Goal: Information Seeking & Learning: Check status

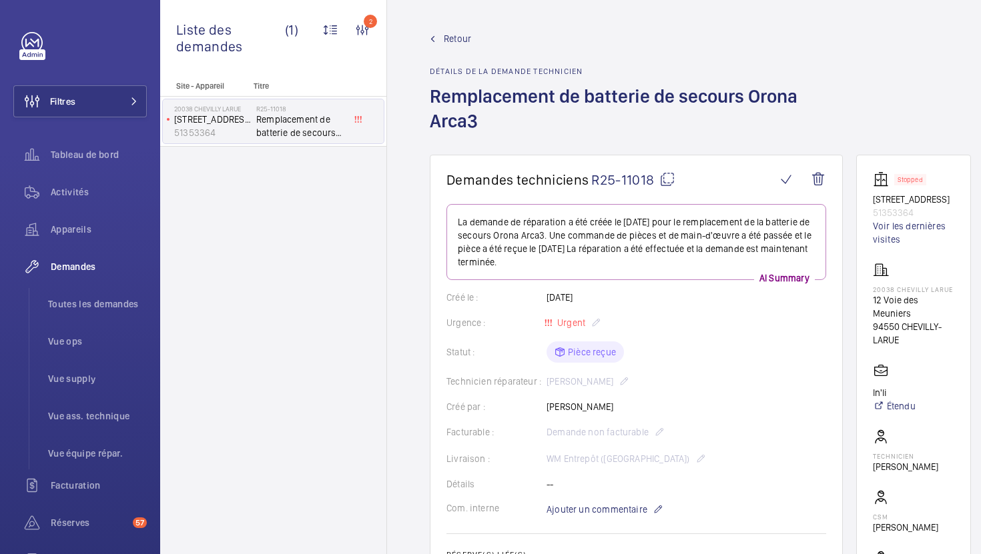
scroll to position [547, 0]
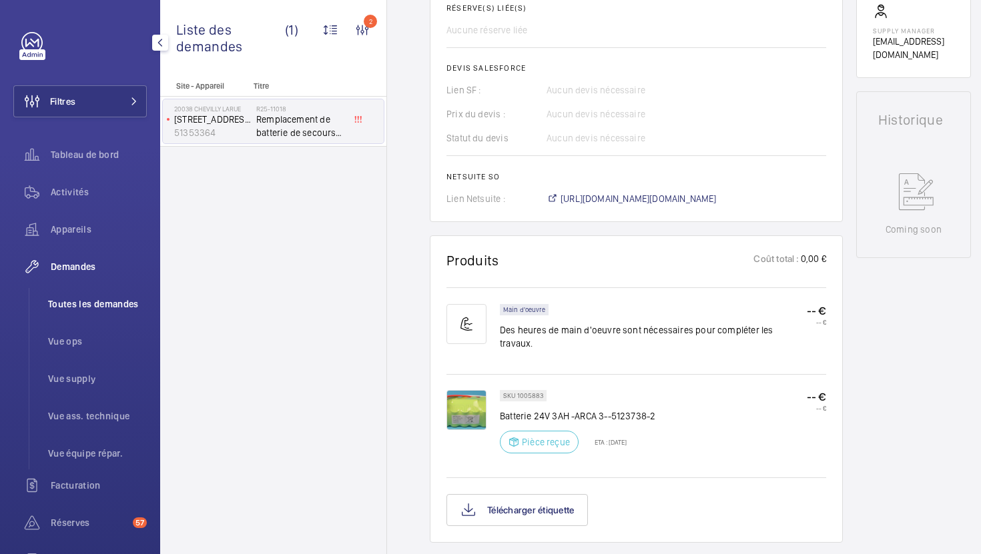
click at [111, 306] on span "Toutes les demandes" at bounding box center [97, 304] width 99 height 13
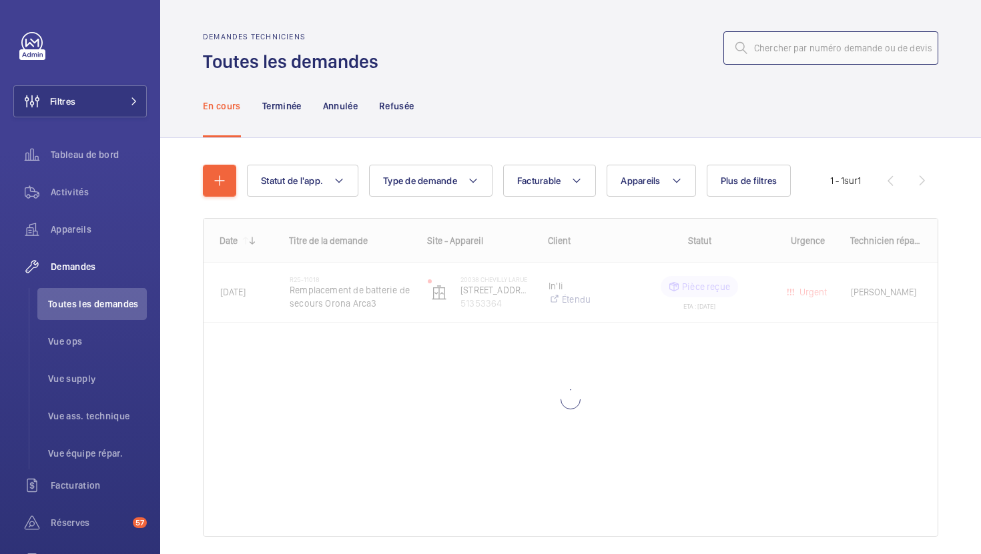
click at [809, 49] on input "text" at bounding box center [830, 47] width 215 height 33
paste input "R25-11087"
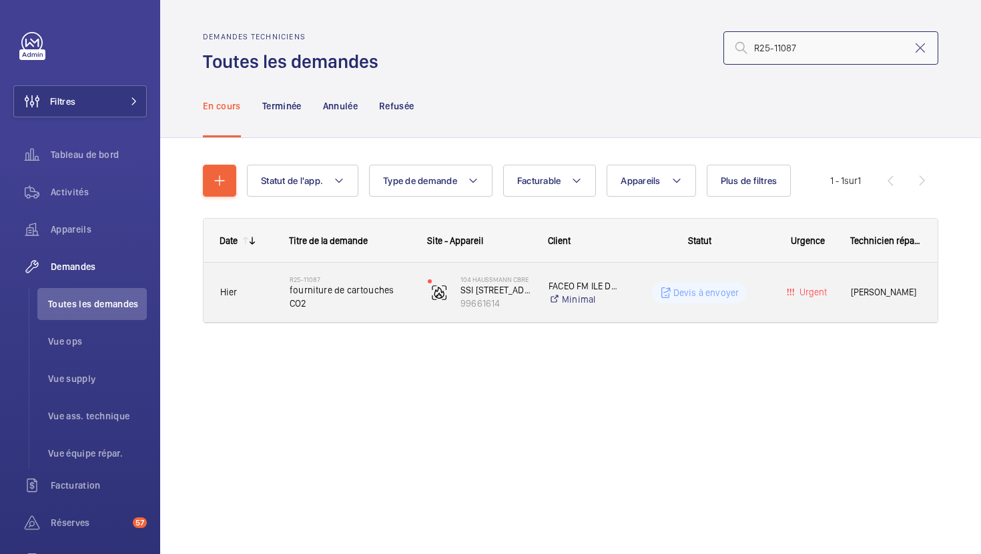
type input "R25-11087"
click at [418, 321] on div "104 [PERSON_NAME] CBRE SSI [STREET_ADDRESS][GEOGRAPHIC_DATA]" at bounding box center [471, 292] width 121 height 59
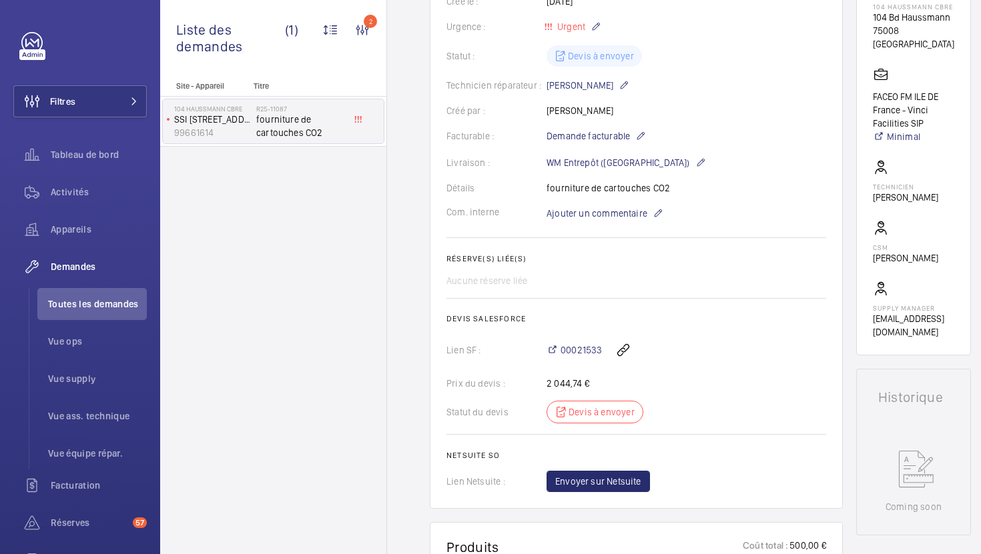
scroll to position [184, 0]
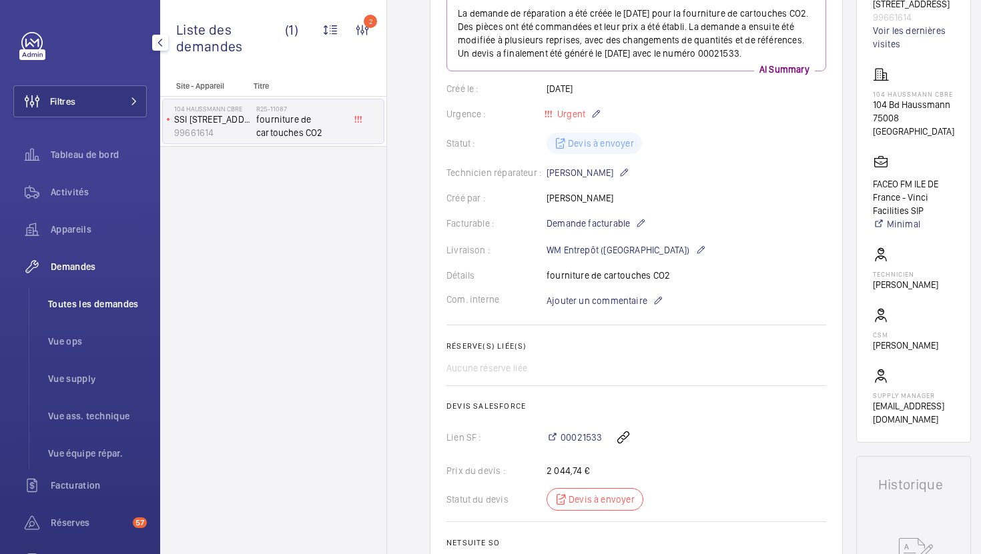
click at [105, 298] on span "Toutes les demandes" at bounding box center [97, 304] width 99 height 13
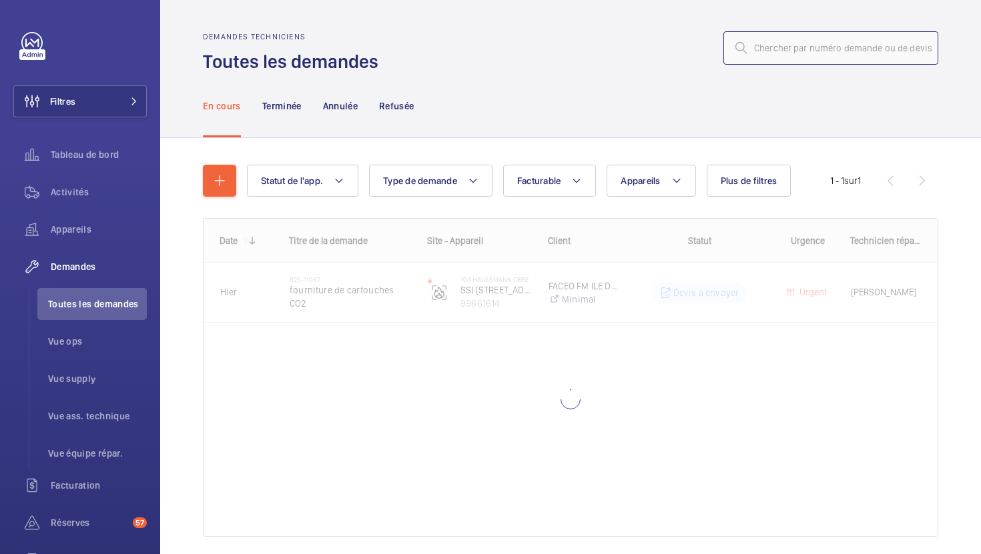
click at [836, 59] on input "text" at bounding box center [830, 47] width 215 height 33
paste input "R25-10786"
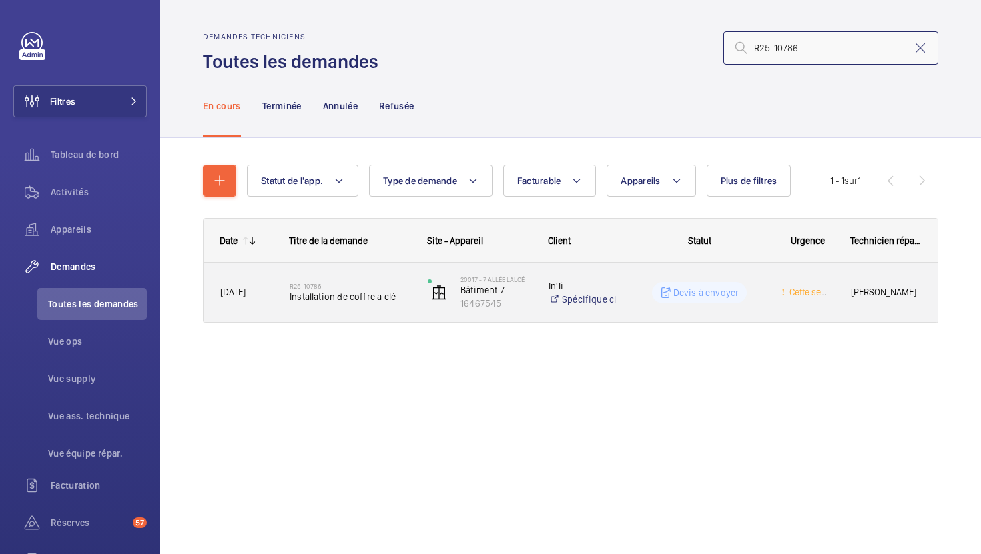
type input "R25-10786"
click at [392, 316] on div "R25-10786 Installation de coffre a clé" at bounding box center [342, 293] width 137 height 60
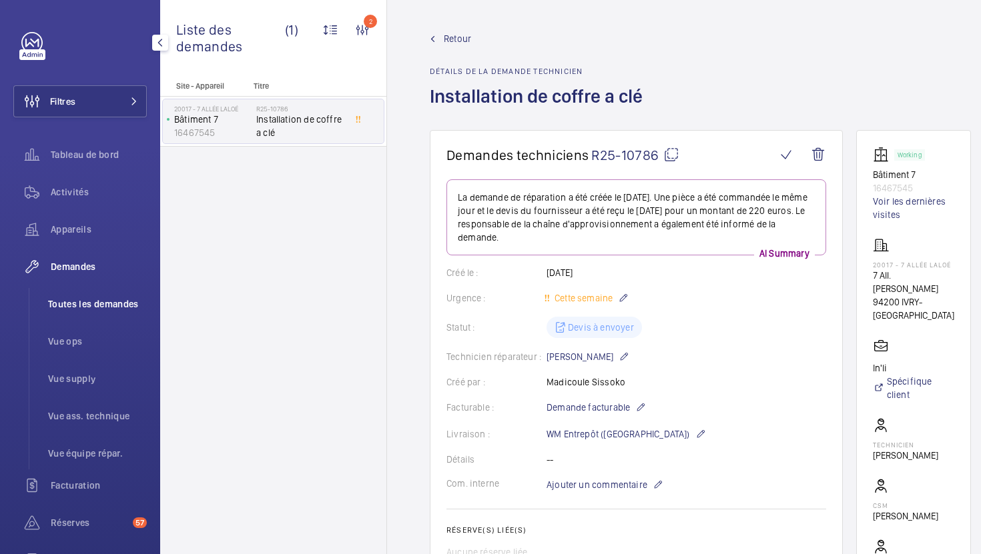
click at [105, 311] on li "Toutes les demandes" at bounding box center [91, 304] width 109 height 32
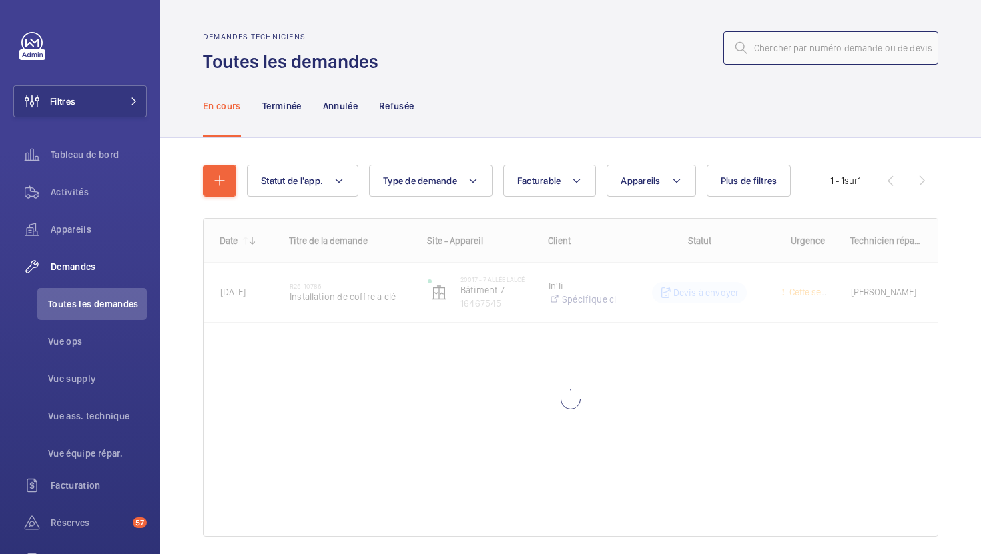
click at [762, 57] on input "text" at bounding box center [830, 47] width 215 height 33
paste input "R25-11101"
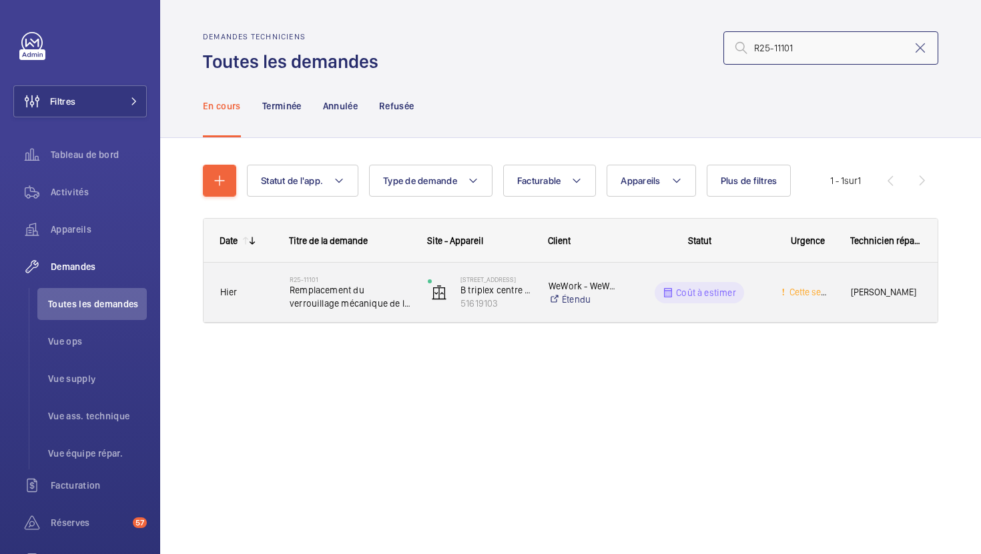
type input "R25-11101"
click at [413, 308] on div "[STREET_ADDRESS] triplex centre Jk666 51619103" at bounding box center [471, 293] width 119 height 55
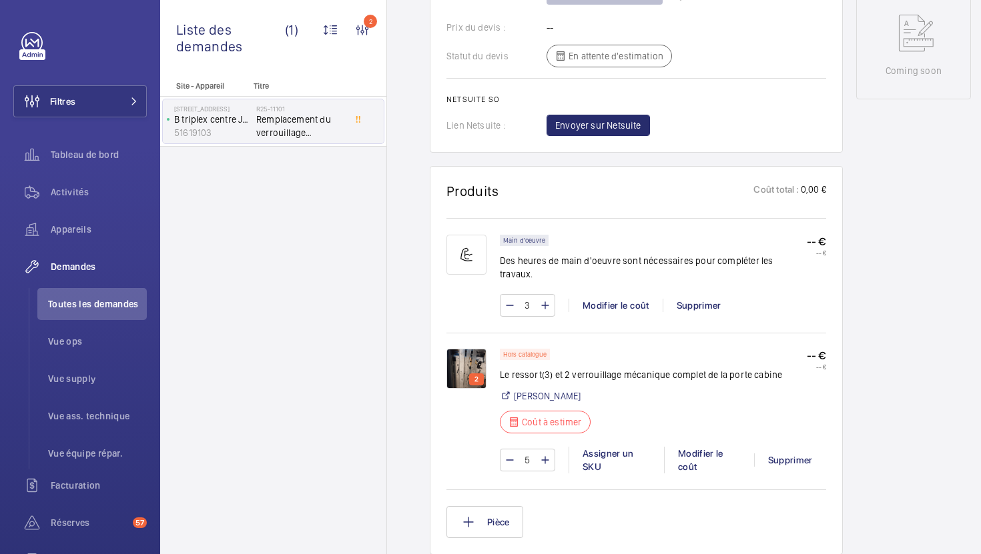
scroll to position [728, 0]
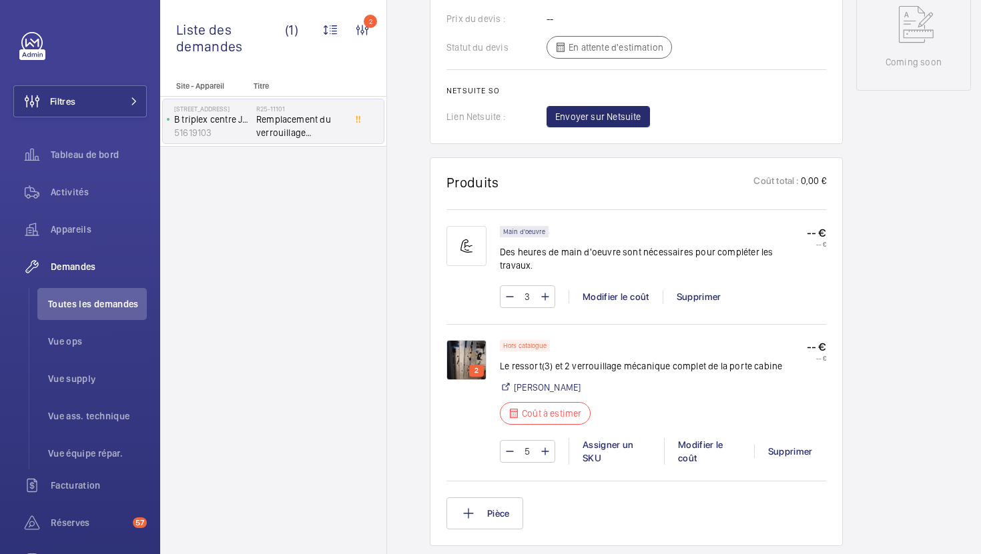
click at [471, 348] on img at bounding box center [466, 360] width 40 height 40
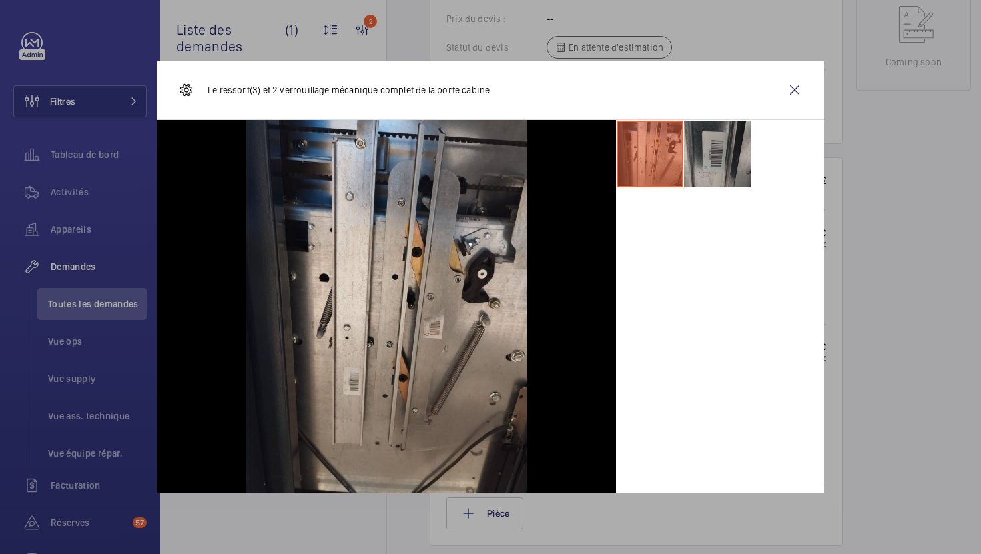
click at [724, 147] on li at bounding box center [717, 154] width 67 height 67
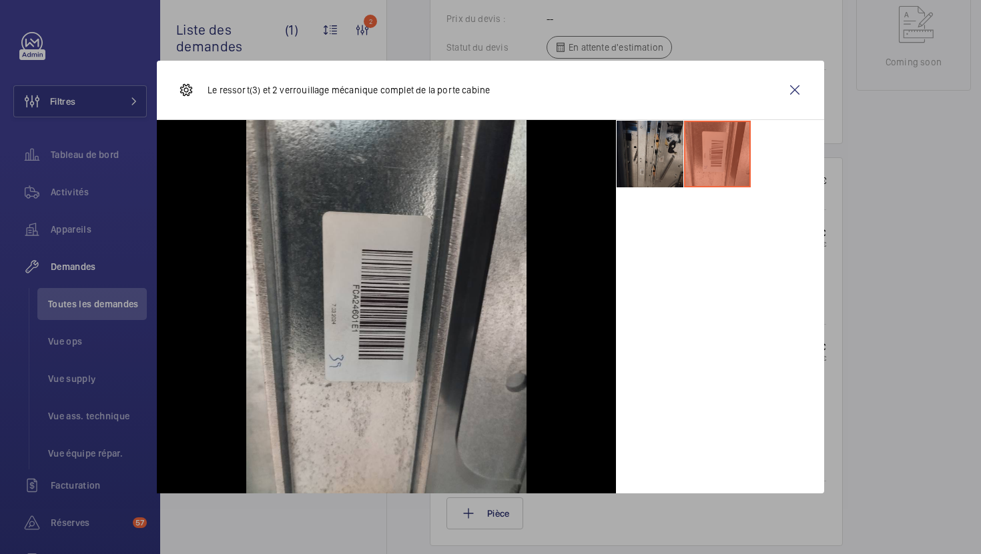
click at [656, 163] on li at bounding box center [650, 154] width 67 height 67
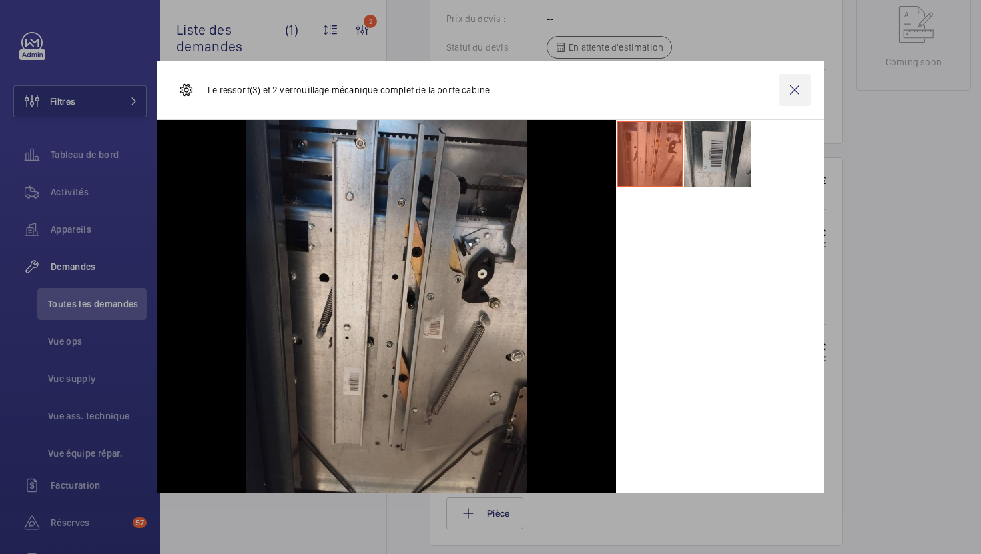
click at [799, 83] on wm-front-icon-button at bounding box center [795, 90] width 32 height 32
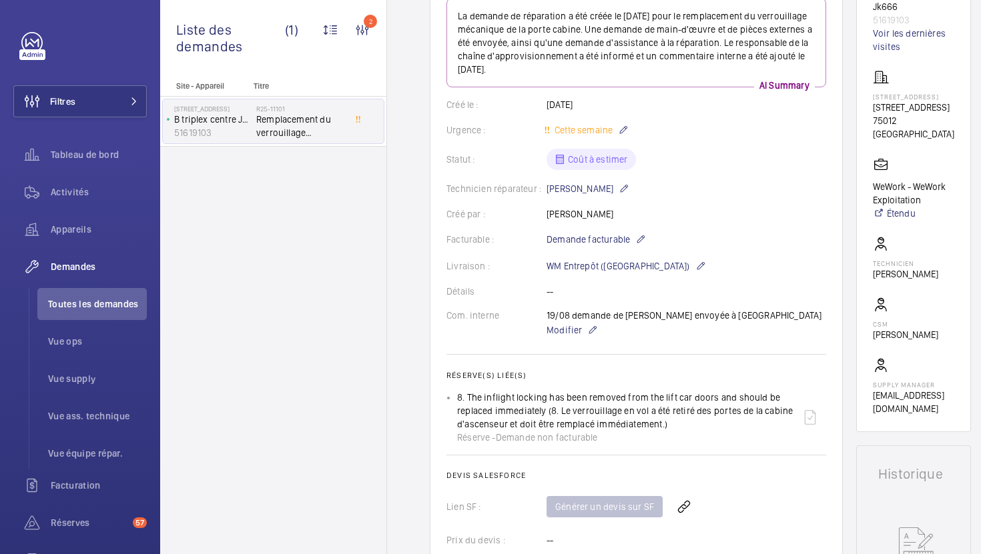
scroll to position [229, 0]
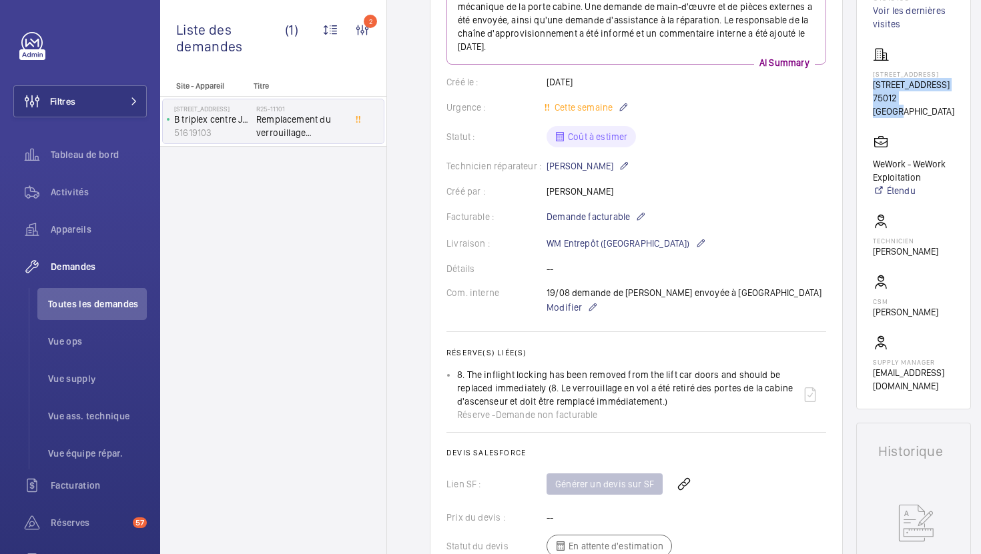
drag, startPoint x: 928, startPoint y: 129, endPoint x: 870, endPoint y: 91, distance: 69.0
click at [870, 91] on wm-front-card "Working B triplex centre Jk666 51619103 Voir les dernières visites [STREET_ADDR…" at bounding box center [913, 168] width 115 height 484
click at [894, 91] on p "[STREET_ADDRESS]" at bounding box center [913, 84] width 81 height 13
drag, startPoint x: 894, startPoint y: 117, endPoint x: 873, endPoint y: 96, distance: 29.3
click at [873, 91] on p "[STREET_ADDRESS]" at bounding box center [913, 84] width 81 height 13
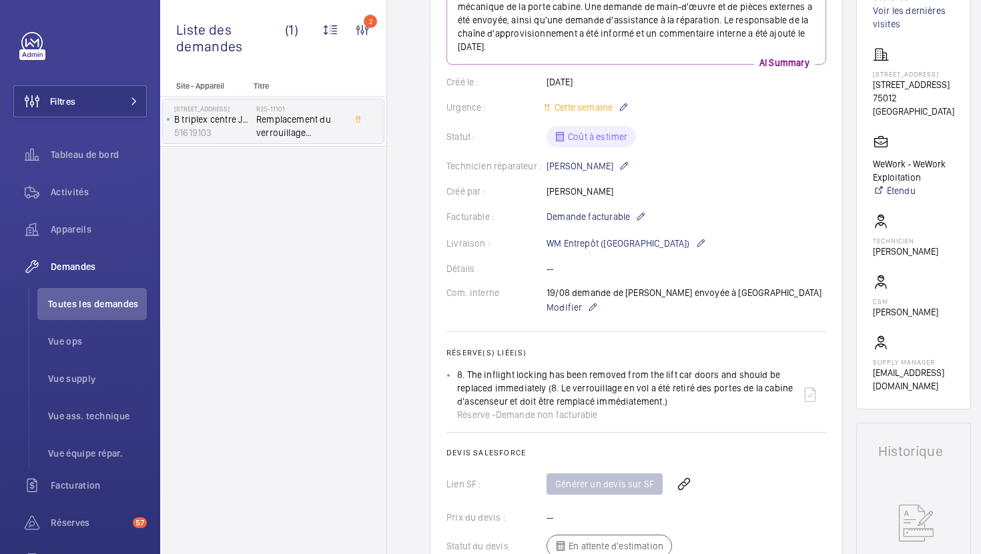
copy p "[STREET_ADDRESS]"
click at [565, 312] on span "Modifier" at bounding box center [563, 307] width 35 height 13
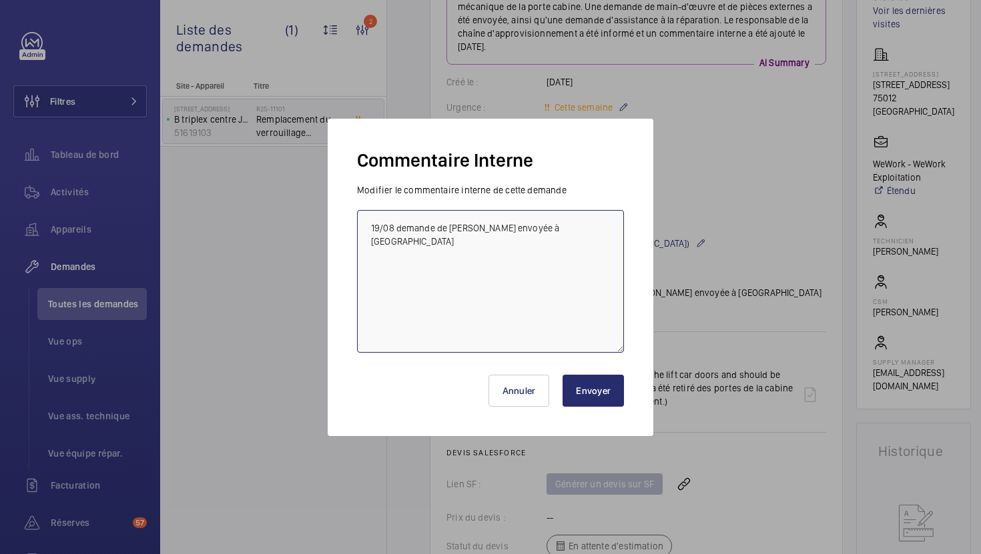
click at [372, 228] on textarea "19/08 demande de [PERSON_NAME] envoyée à [GEOGRAPHIC_DATA]" at bounding box center [490, 281] width 267 height 143
click at [571, 231] on textarea "19/08 demande de [PERSON_NAME] envoyée à [GEOGRAPHIC_DATA]" at bounding box center [490, 281] width 267 height 143
type textarea "19/08 demande de devis envoyée à [GEOGRAPHIC_DATA], besoin de plus d'info tech …"
click at [576, 387] on button "Envoyer" at bounding box center [593, 391] width 61 height 32
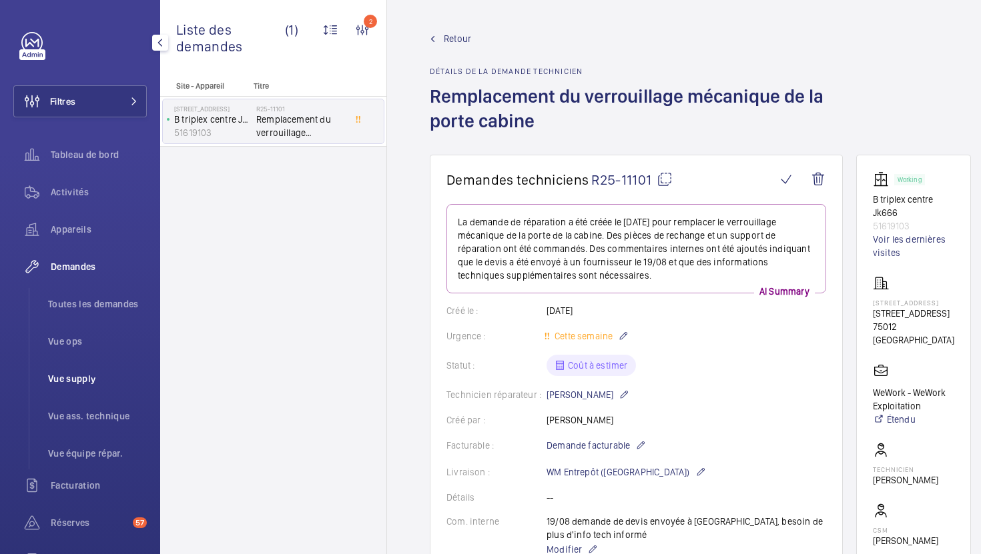
click at [67, 377] on span "Vue supply" at bounding box center [97, 378] width 99 height 13
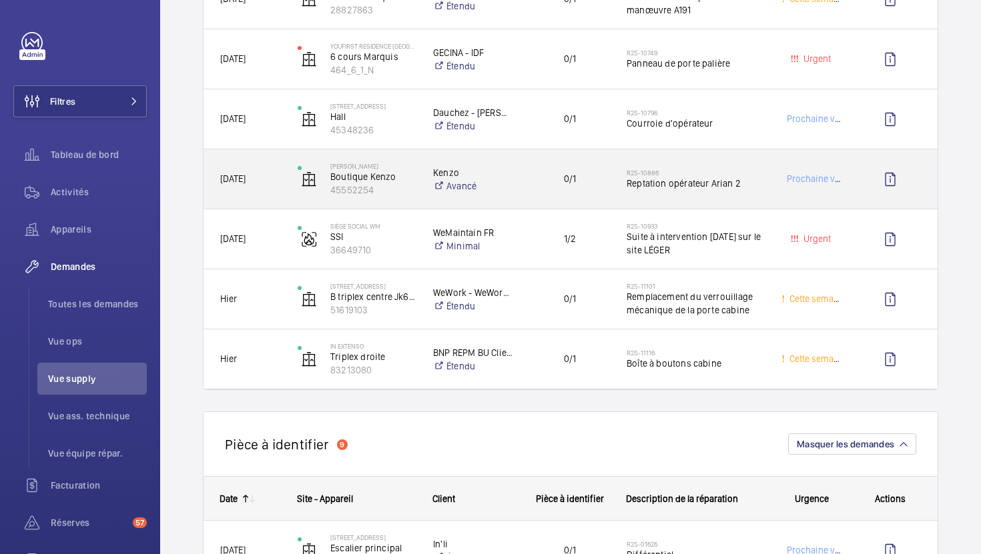
scroll to position [773, 0]
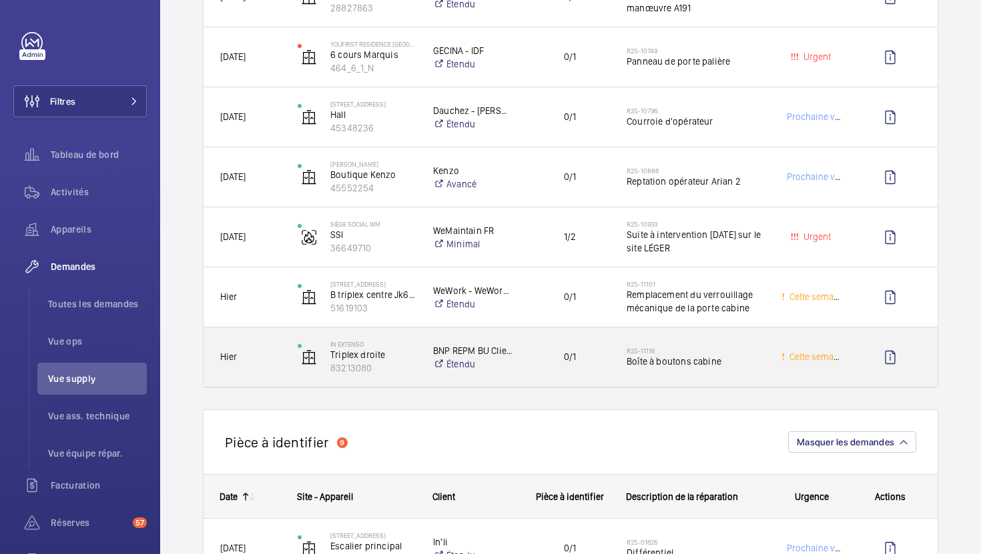
click at [599, 370] on div "0/1" at bounding box center [561, 357] width 95 height 42
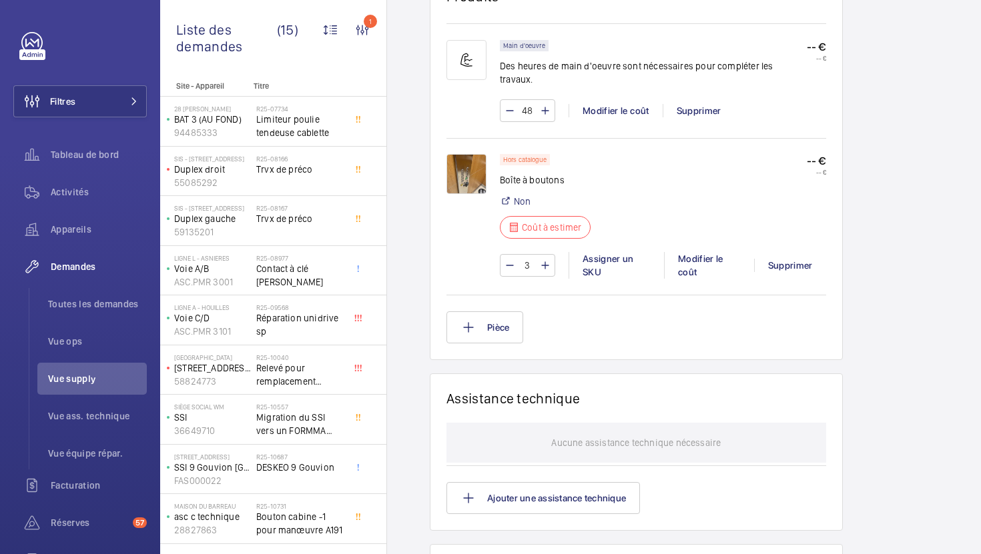
scroll to position [836, 0]
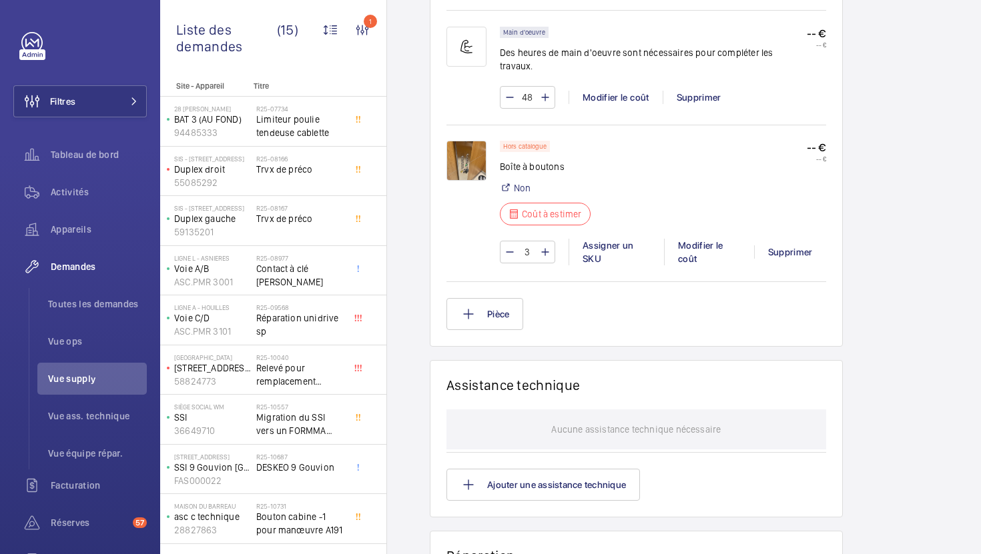
click at [470, 151] on img at bounding box center [466, 161] width 40 height 40
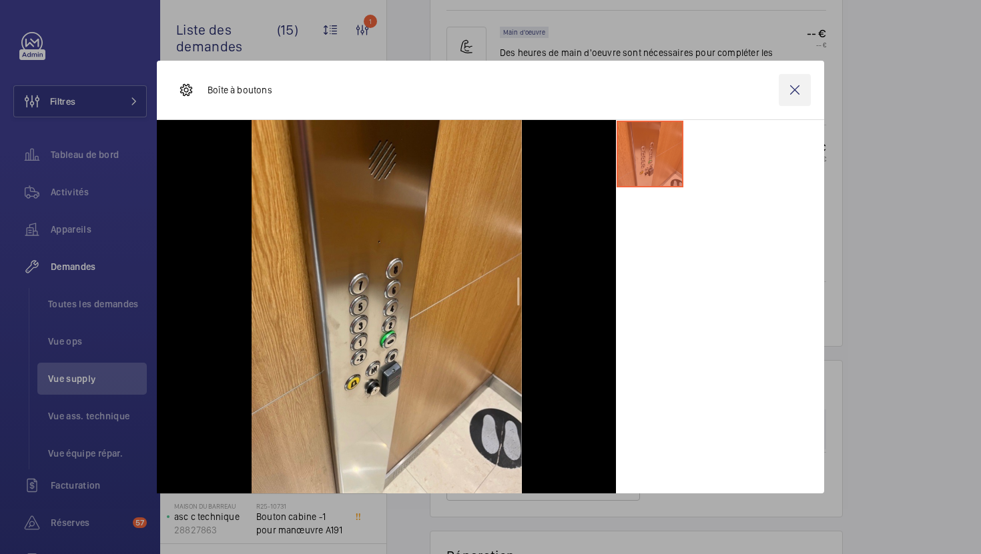
click at [795, 92] on wm-front-icon-button at bounding box center [795, 90] width 32 height 32
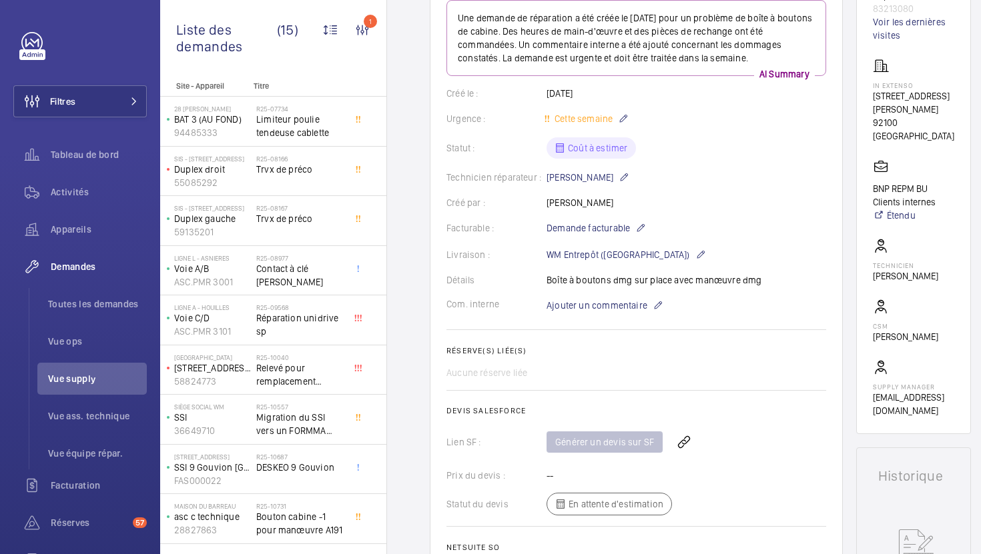
scroll to position [59, 0]
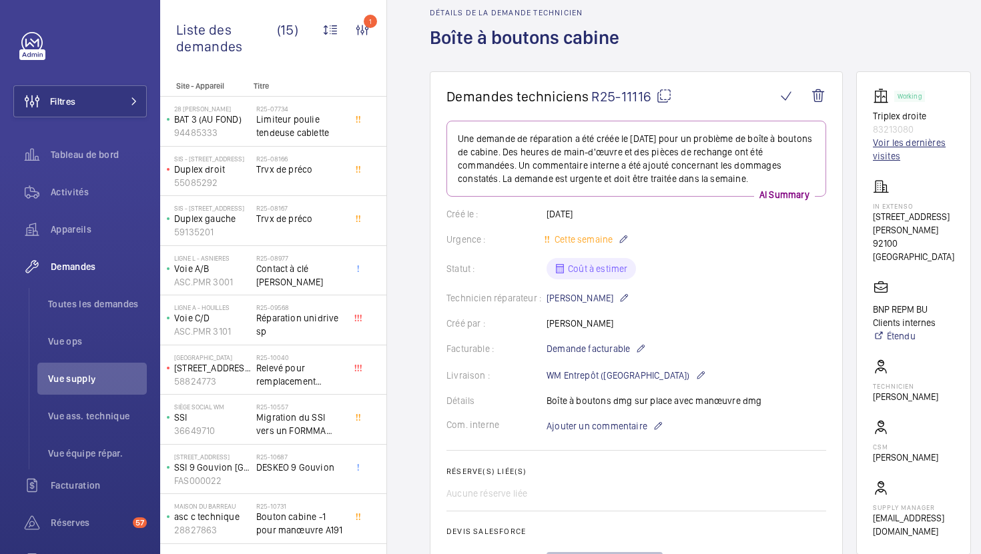
click at [889, 147] on link "Voir les dernières visites" at bounding box center [913, 149] width 81 height 27
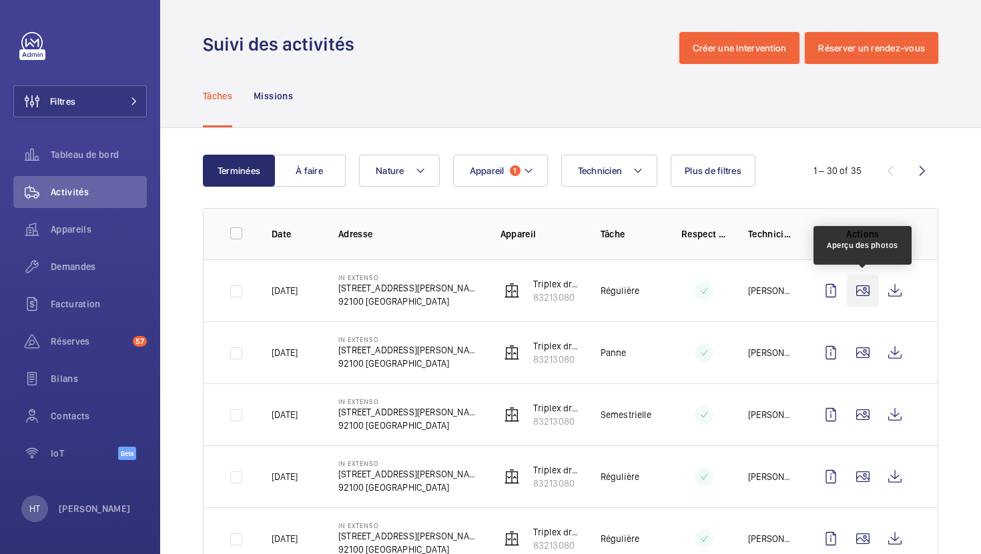
click at [859, 296] on wm-front-icon-button at bounding box center [863, 291] width 32 height 32
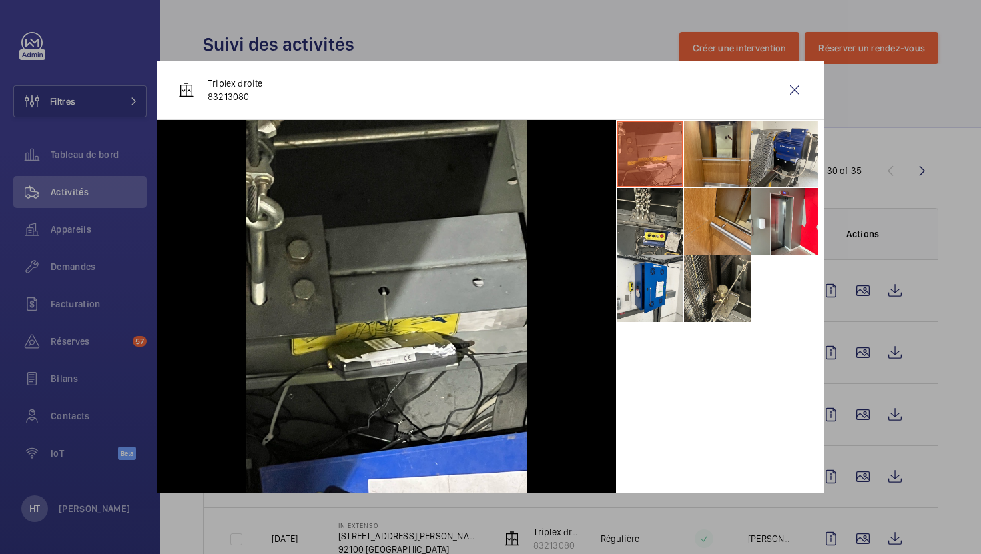
click at [726, 153] on li at bounding box center [717, 154] width 67 height 67
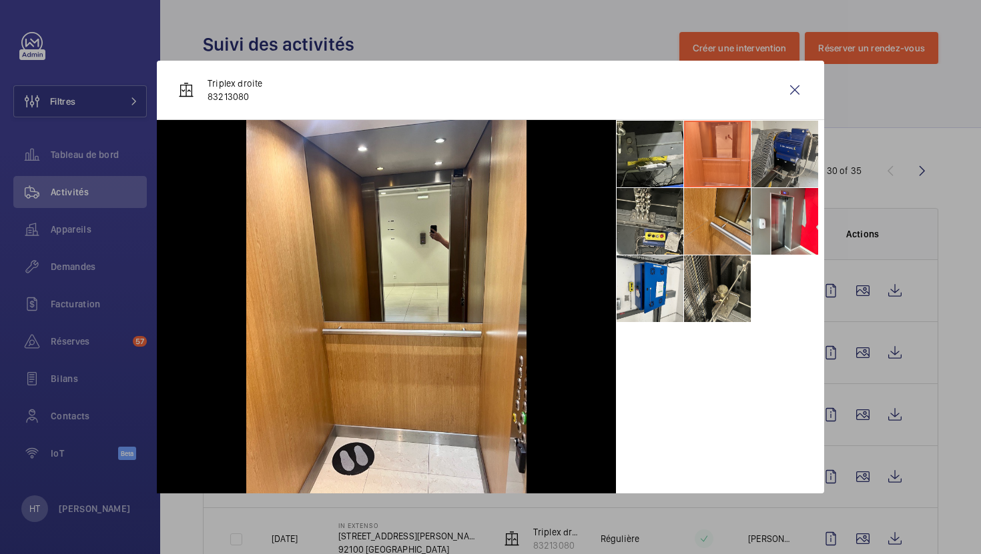
click at [779, 145] on li at bounding box center [784, 154] width 67 height 67
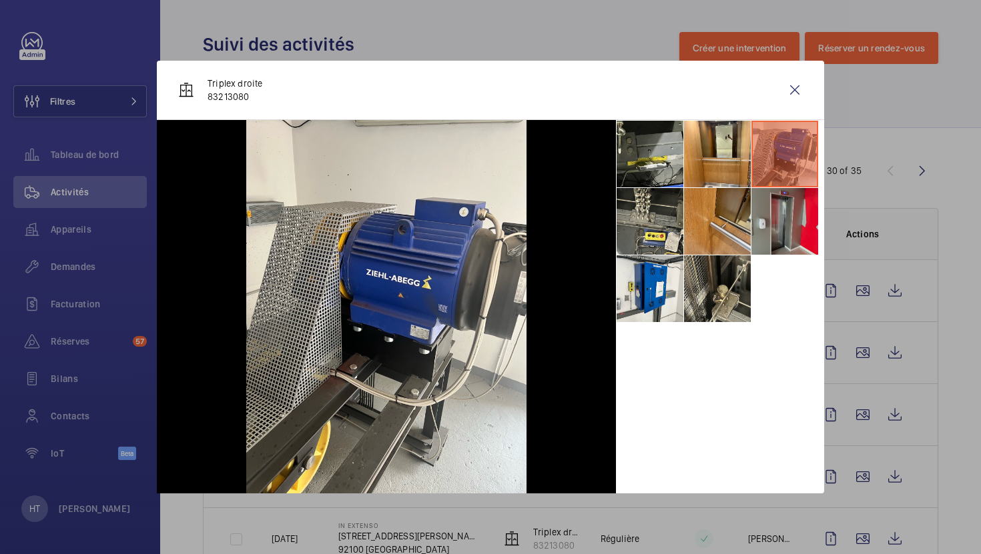
click at [769, 228] on li at bounding box center [784, 221] width 67 height 67
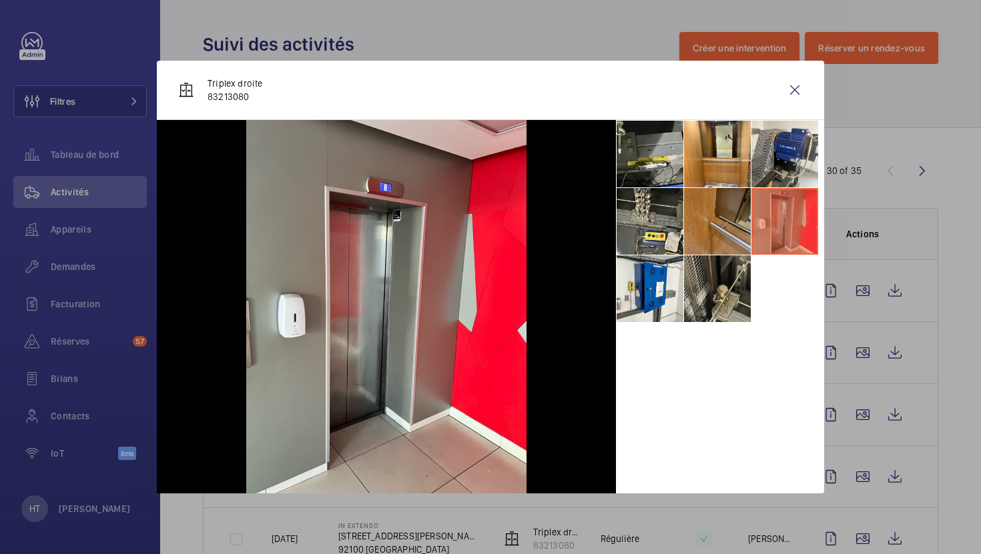
click at [721, 223] on li at bounding box center [717, 221] width 67 height 67
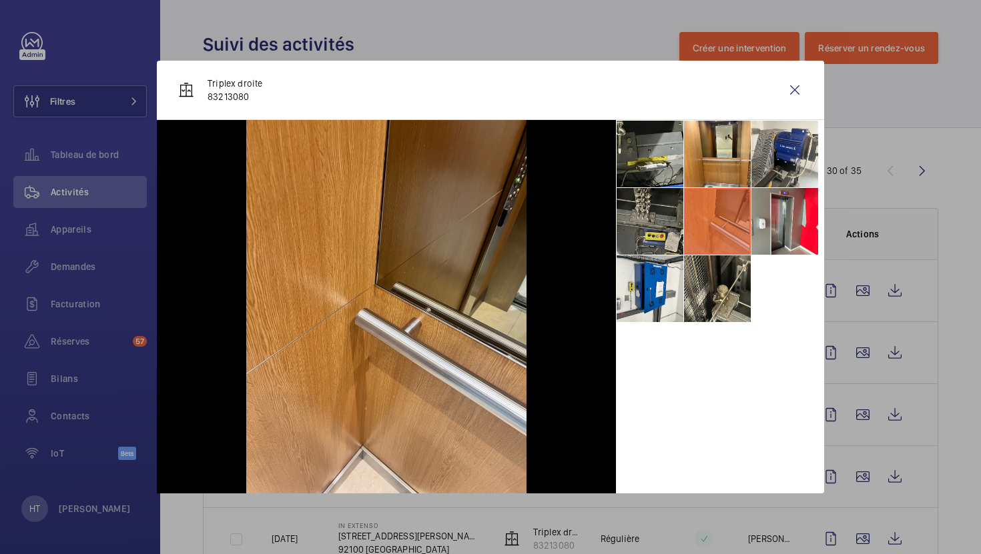
click at [669, 223] on li at bounding box center [650, 221] width 67 height 67
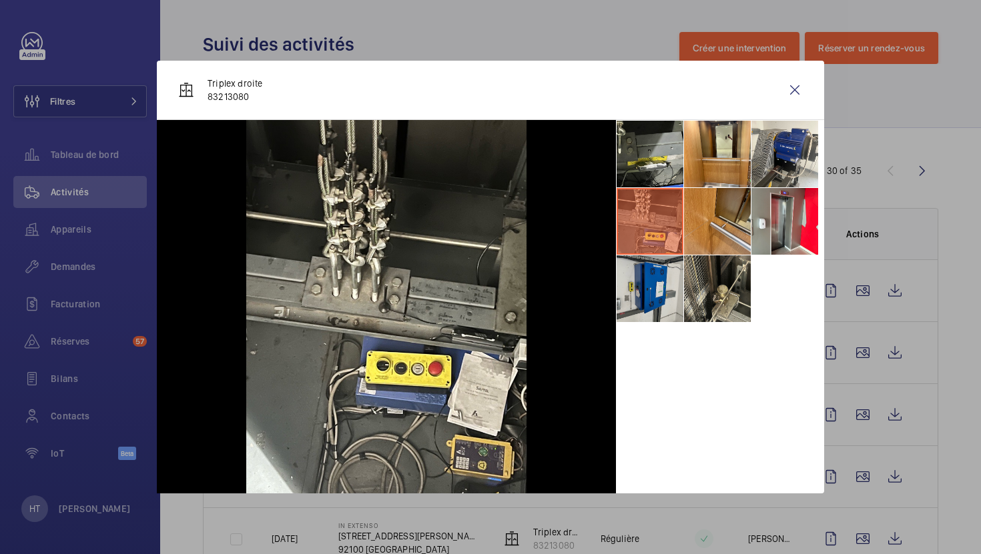
click at [660, 299] on li at bounding box center [650, 289] width 67 height 67
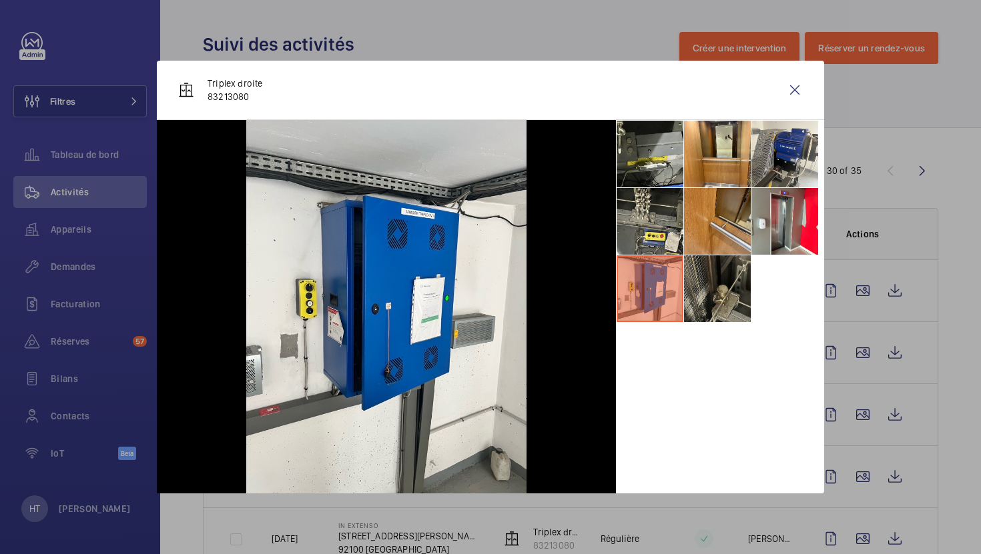
click at [729, 293] on li at bounding box center [717, 289] width 67 height 67
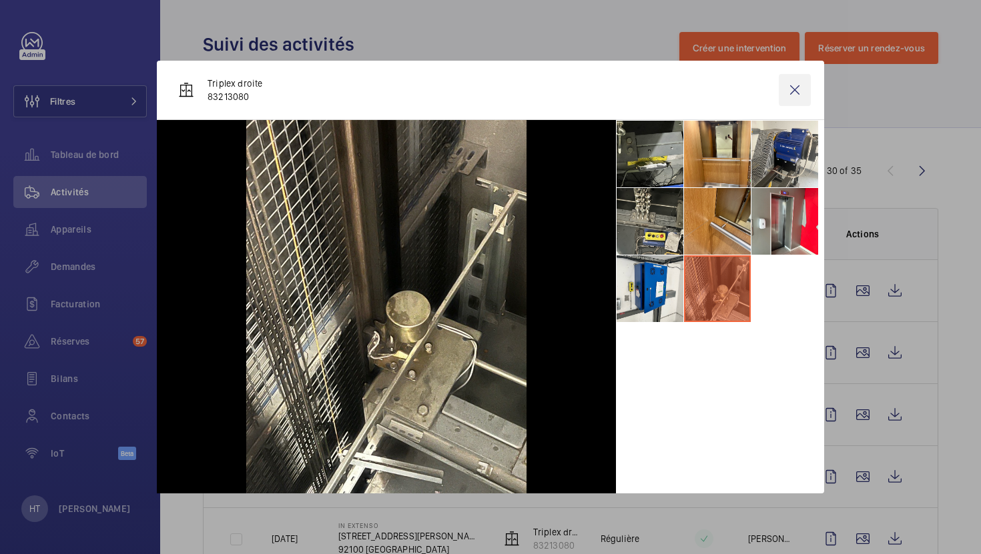
click at [795, 95] on wm-front-icon-button at bounding box center [795, 90] width 32 height 32
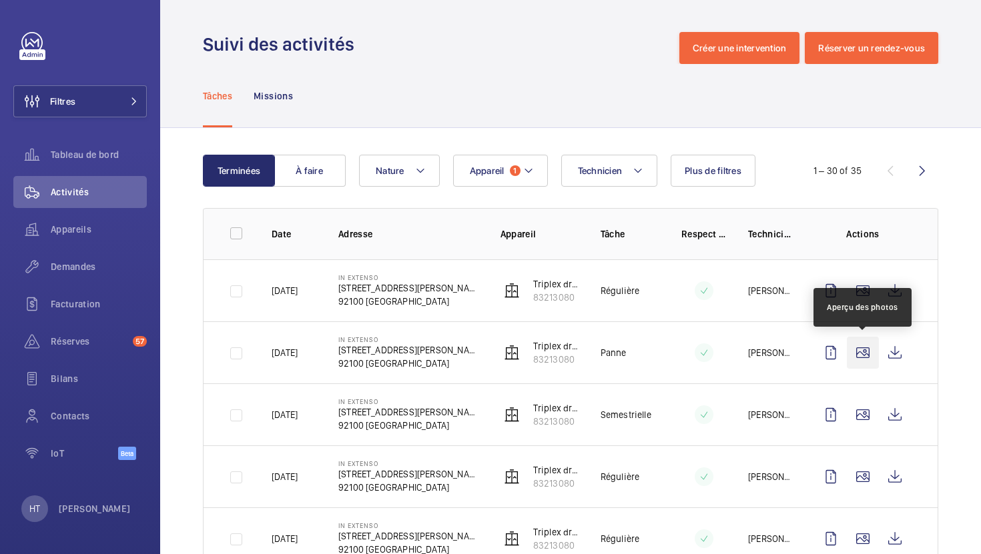
click at [861, 360] on wm-front-icon-button at bounding box center [863, 353] width 32 height 32
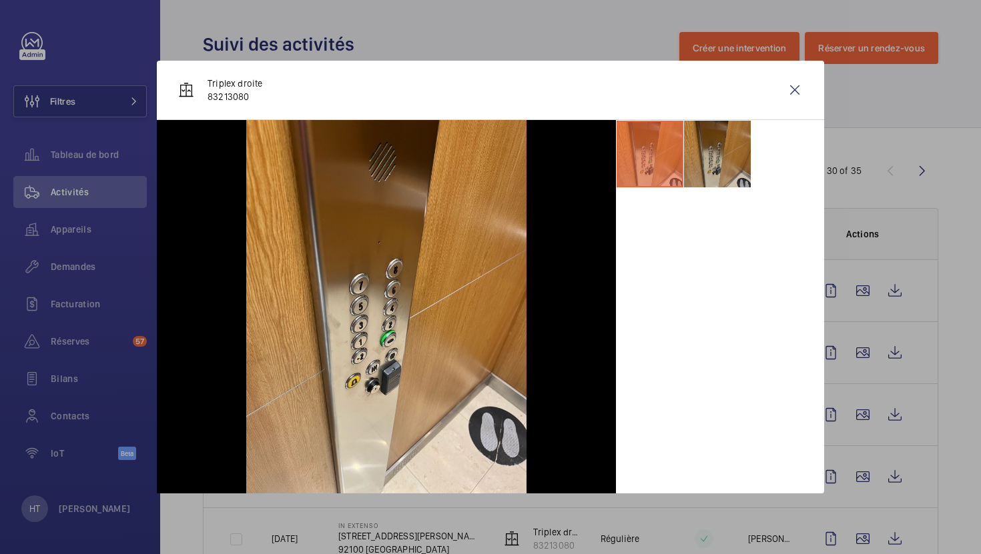
click at [711, 167] on li at bounding box center [717, 154] width 67 height 67
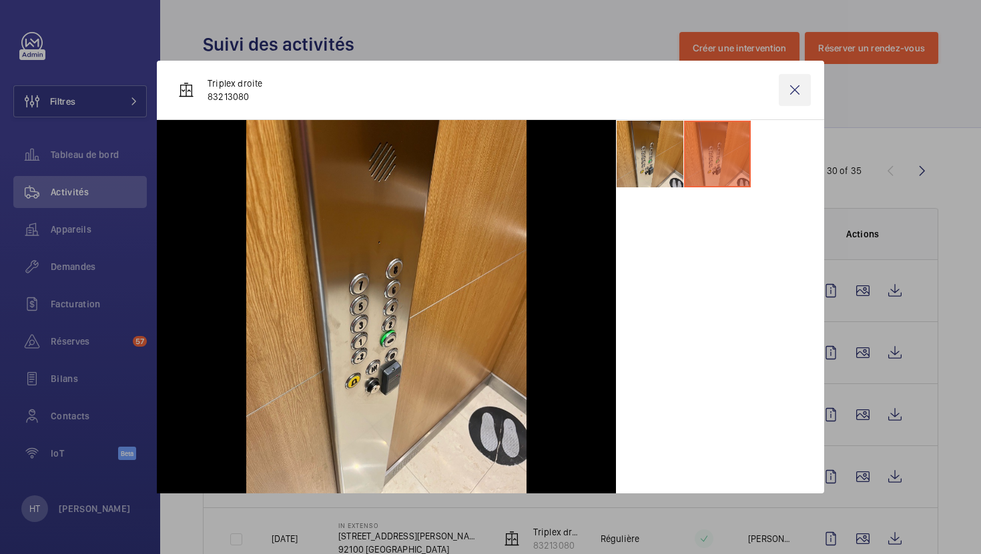
click at [797, 92] on wm-front-icon-button at bounding box center [795, 90] width 32 height 32
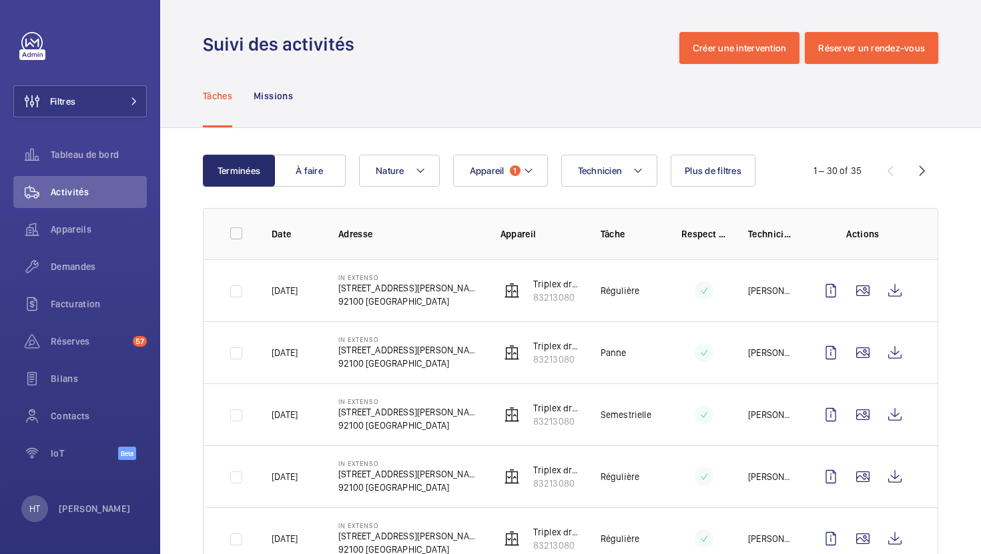
click at [855, 434] on td at bounding box center [865, 415] width 144 height 62
click at [861, 418] on wm-front-icon-button at bounding box center [863, 415] width 32 height 32
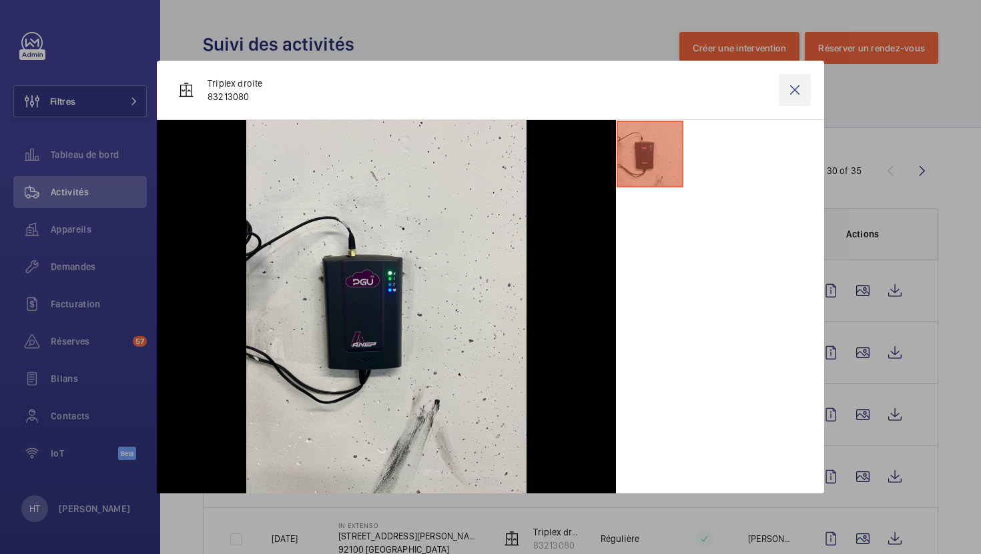
click at [785, 93] on wm-front-icon-button at bounding box center [795, 90] width 32 height 32
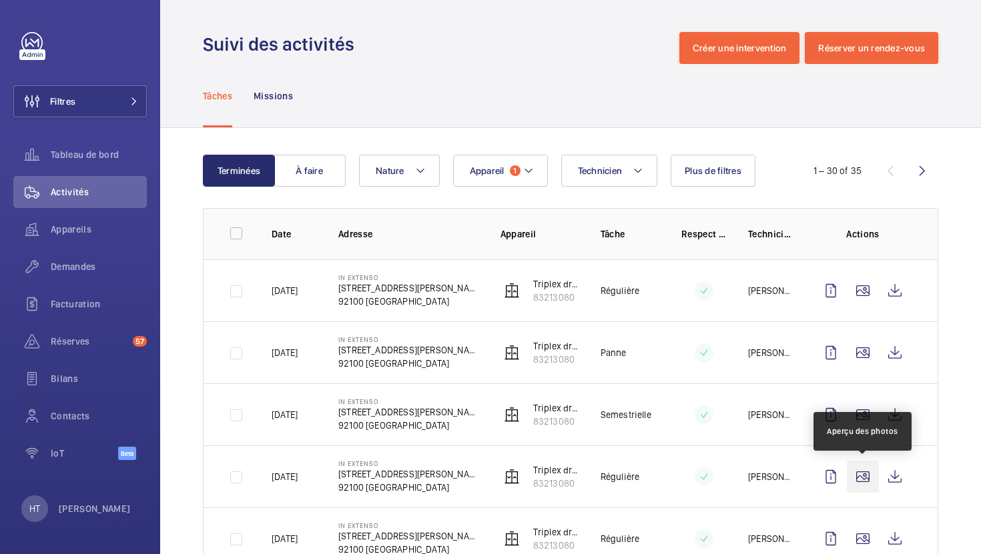
click at [860, 469] on wm-front-icon-button at bounding box center [863, 477] width 32 height 32
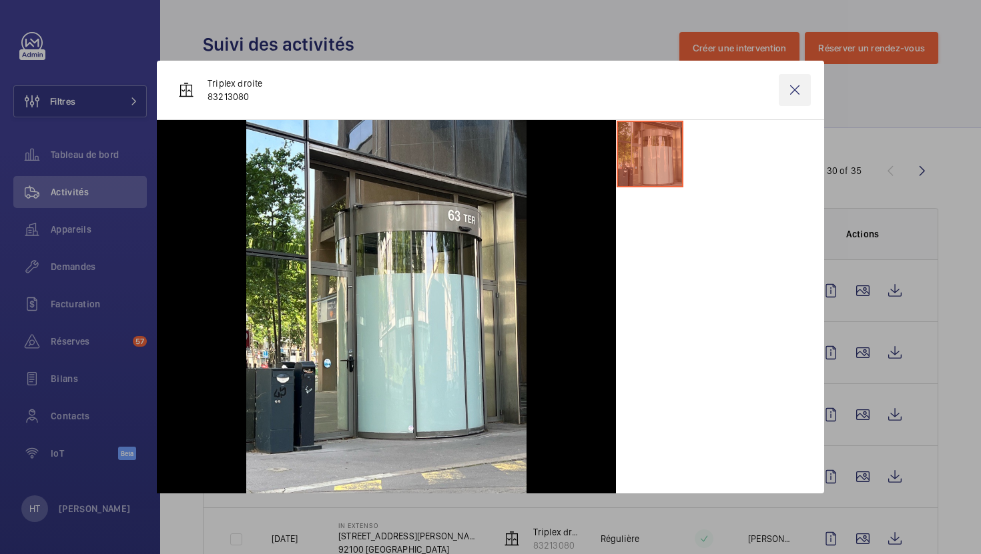
click at [802, 100] on wm-front-icon-button at bounding box center [795, 90] width 32 height 32
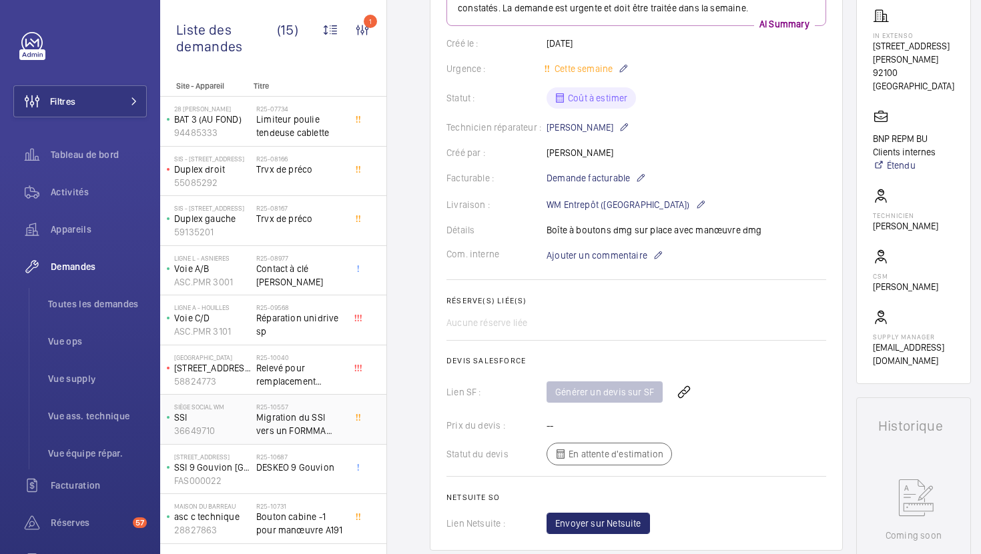
scroll to position [288, 0]
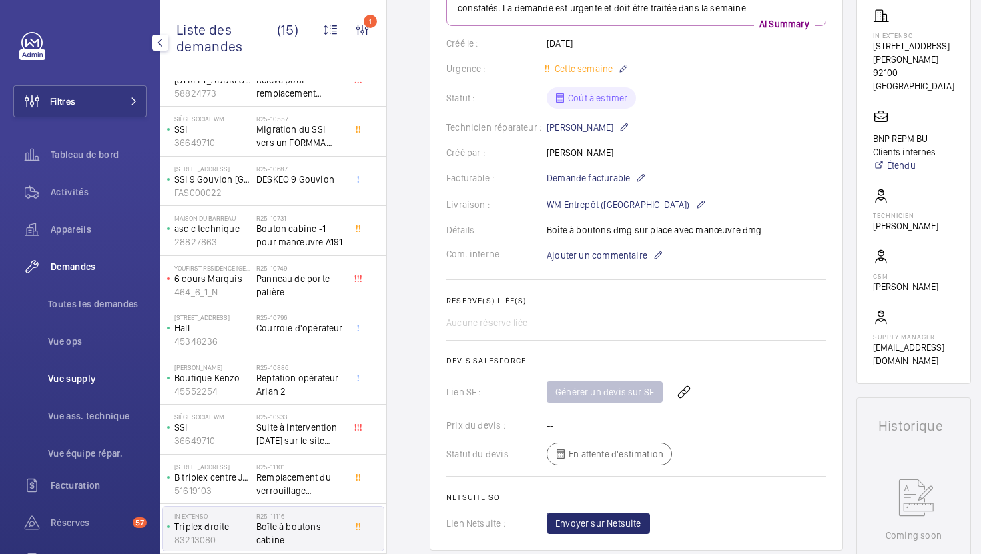
click at [75, 375] on span "Vue supply" at bounding box center [97, 378] width 99 height 13
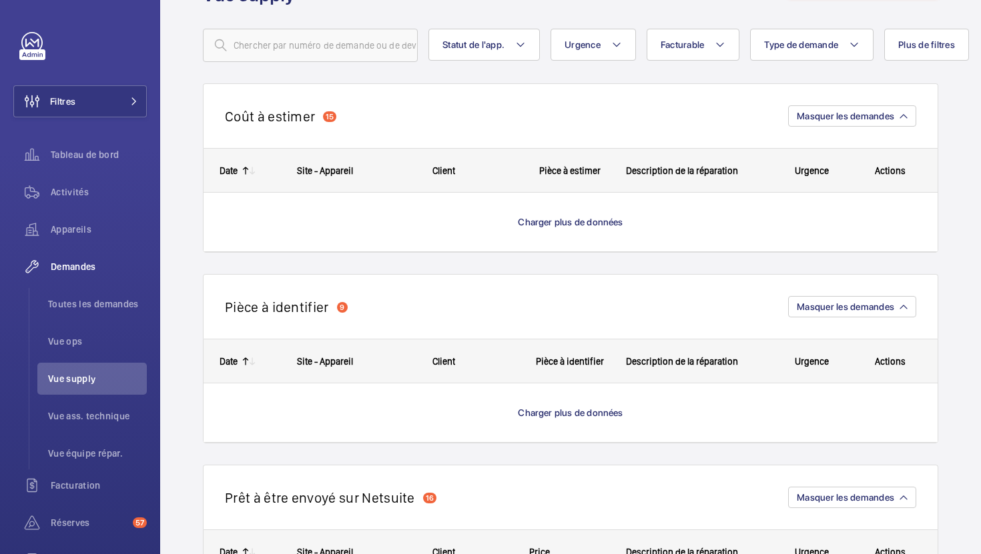
scroll to position [87, 0]
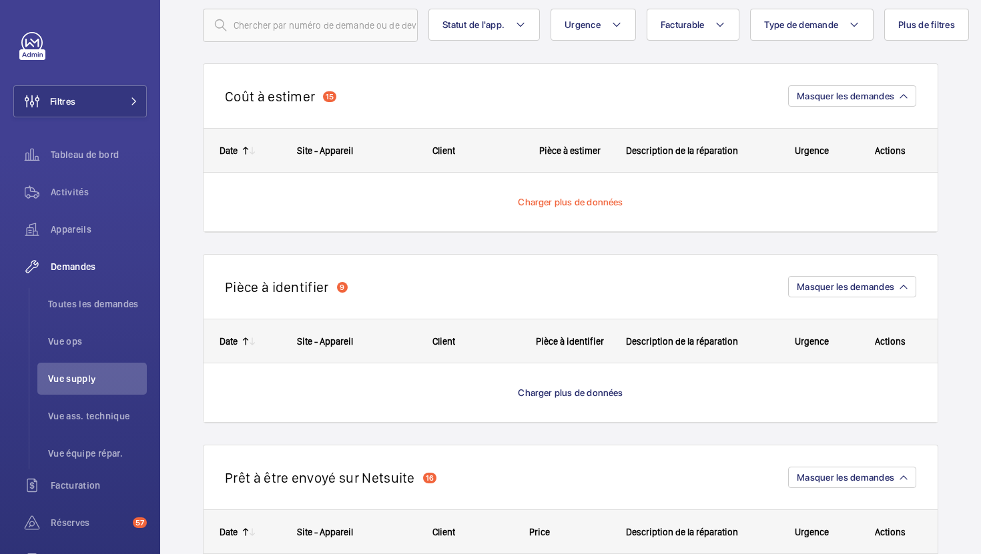
click at [599, 202] on span "Charger plus de données" at bounding box center [570, 202] width 105 height 11
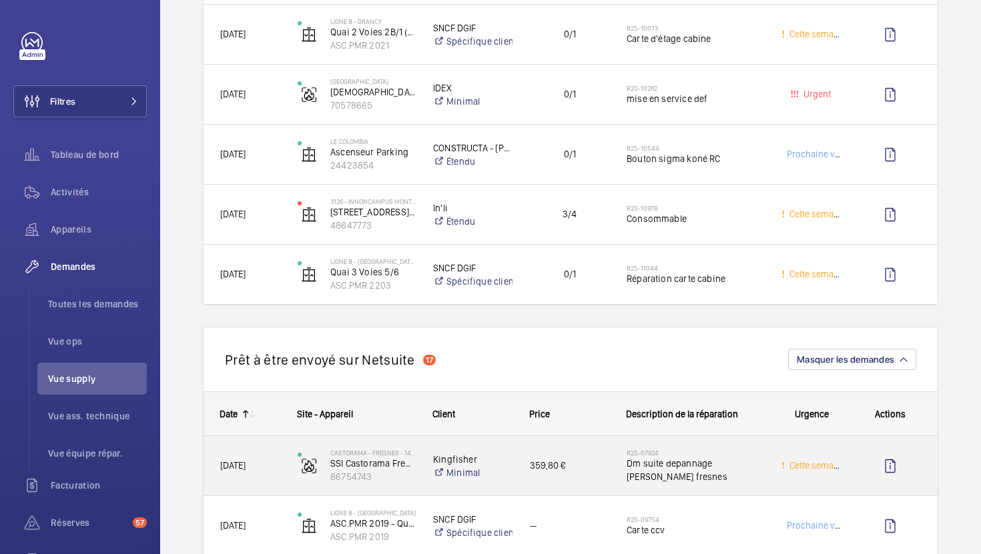
scroll to position [1561, 0]
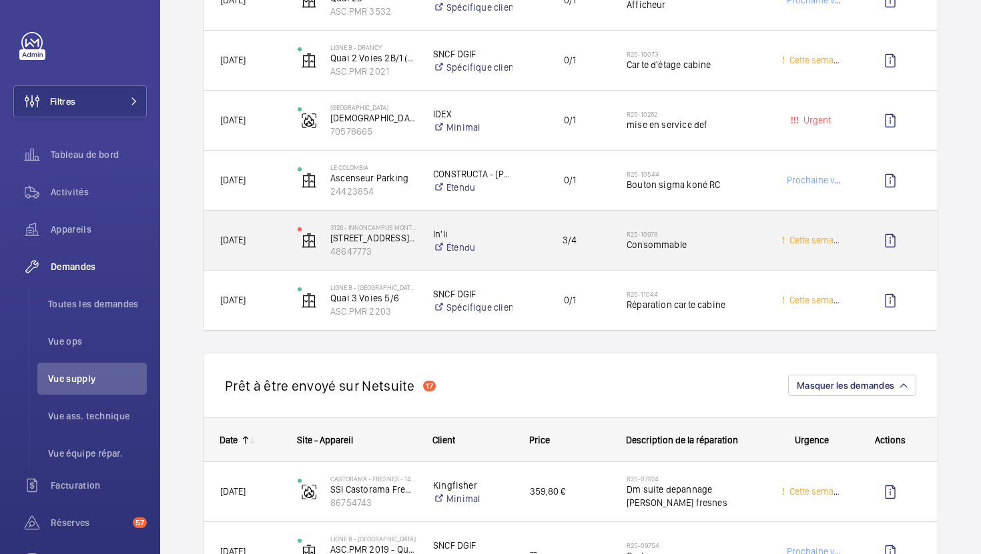
click at [750, 261] on div "R25-10978 Consommable" at bounding box center [687, 241] width 153 height 60
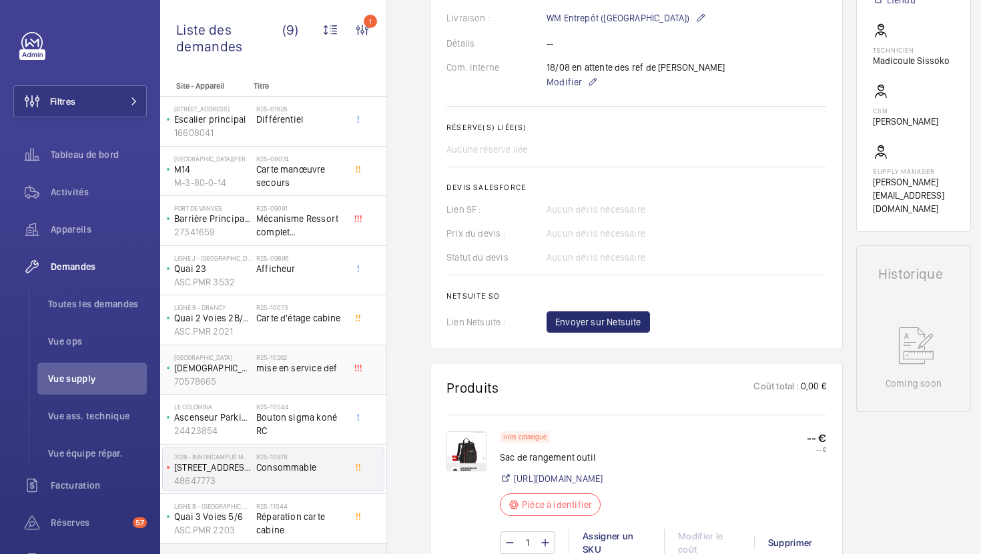
scroll to position [355, 0]
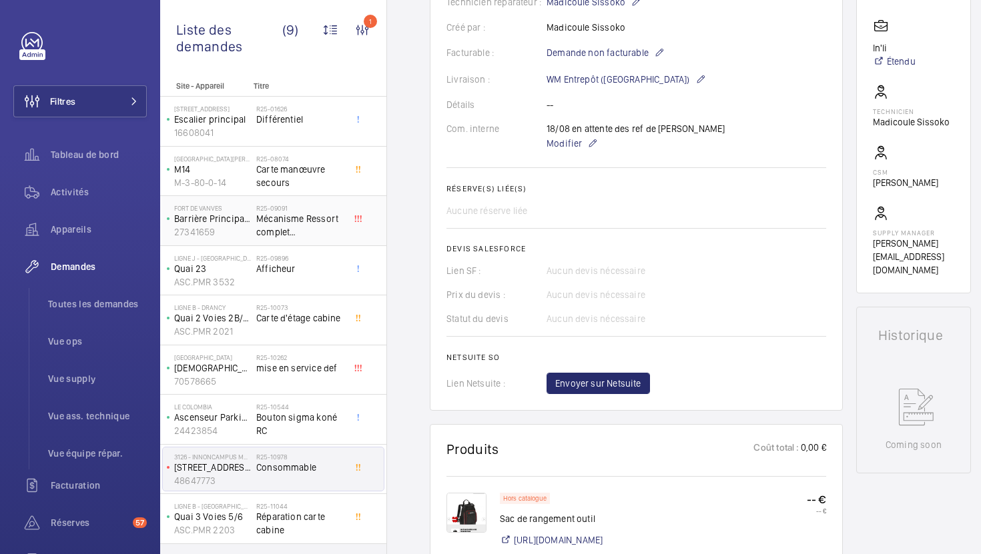
click at [322, 237] on span "Mécanisme Ressort complet FRONTIERPITTS" at bounding box center [300, 225] width 88 height 27
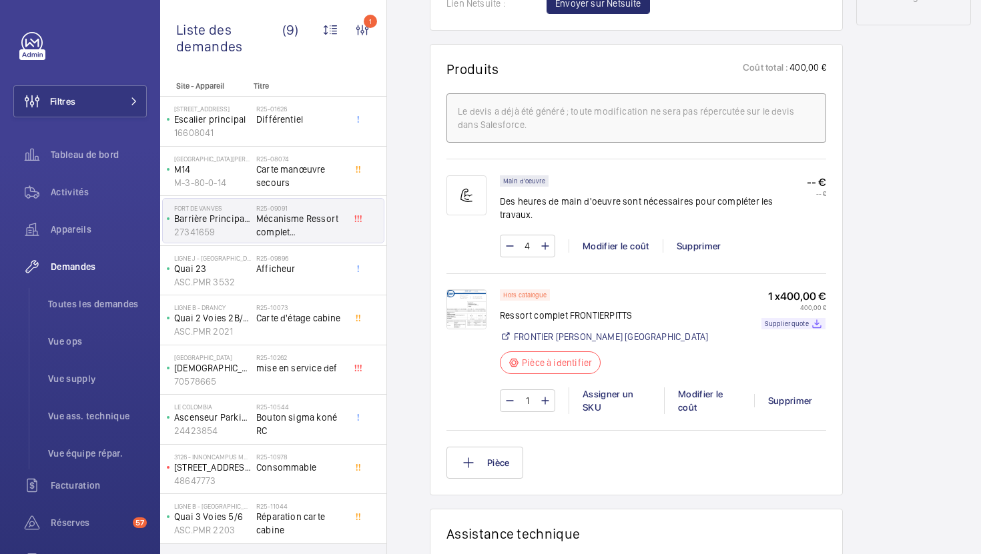
scroll to position [751, 0]
click at [336, 382] on div "R25-10262 mise en service def" at bounding box center [300, 373] width 88 height 39
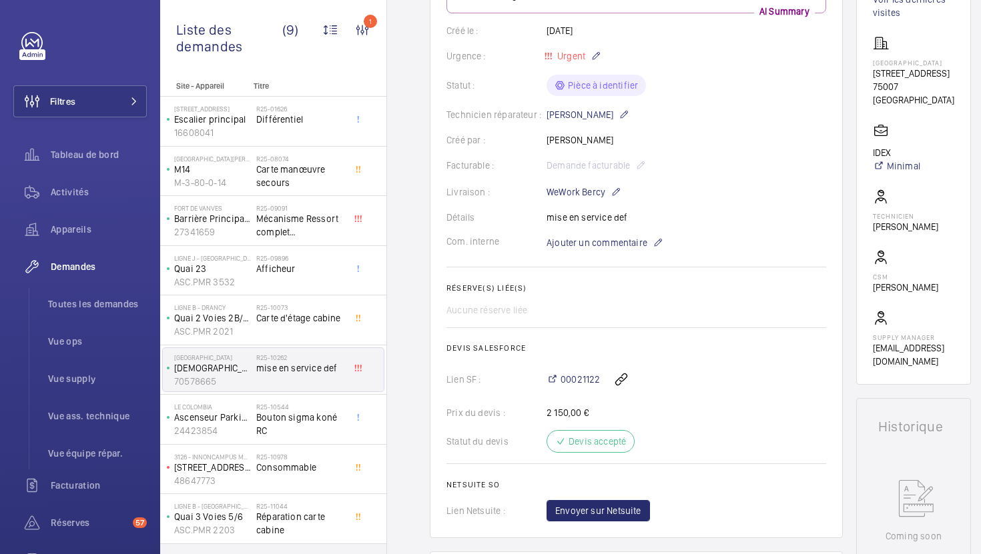
scroll to position [234, 0]
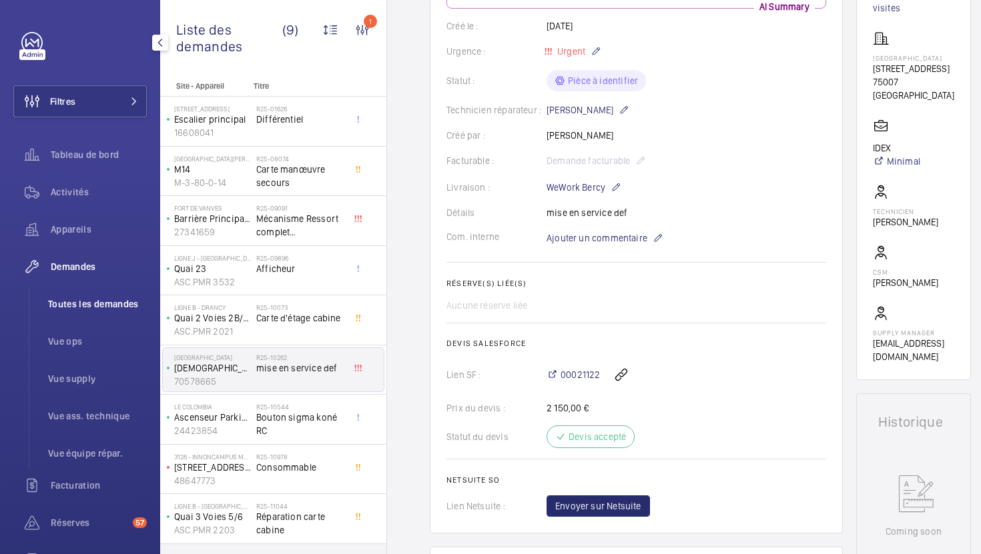
click at [115, 303] on span "Toutes les demandes" at bounding box center [97, 304] width 99 height 13
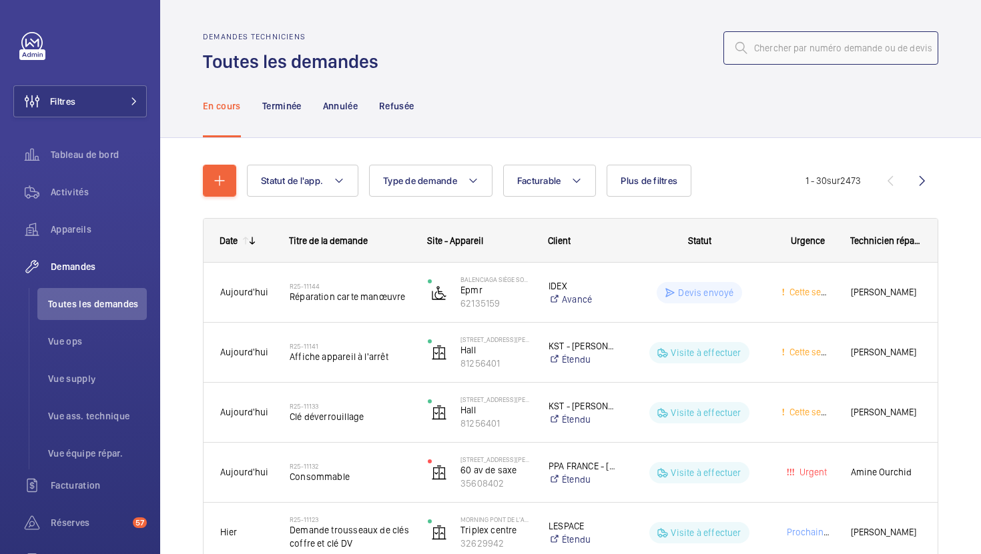
click at [810, 43] on input "text" at bounding box center [830, 47] width 215 height 33
paste input "R25-10544"
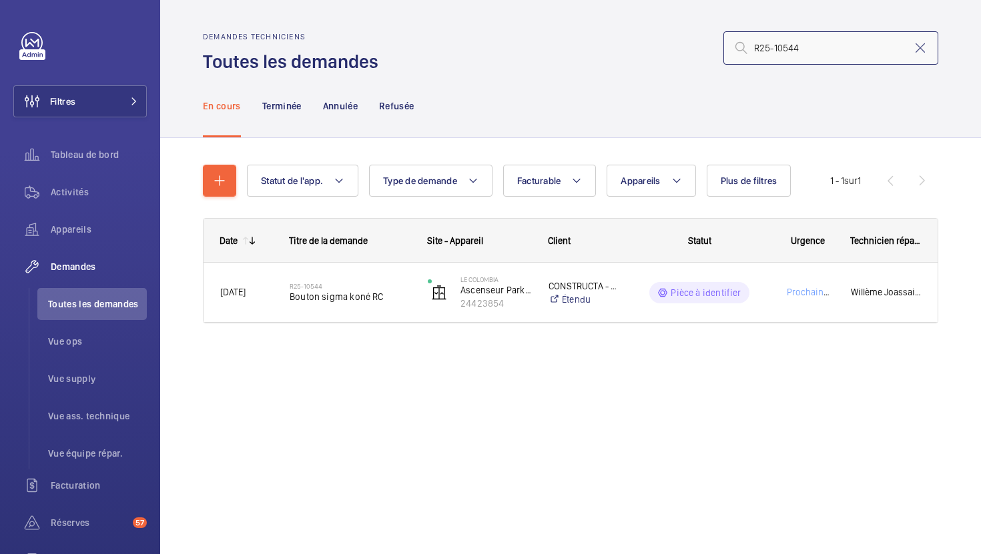
type input "R25-10544"
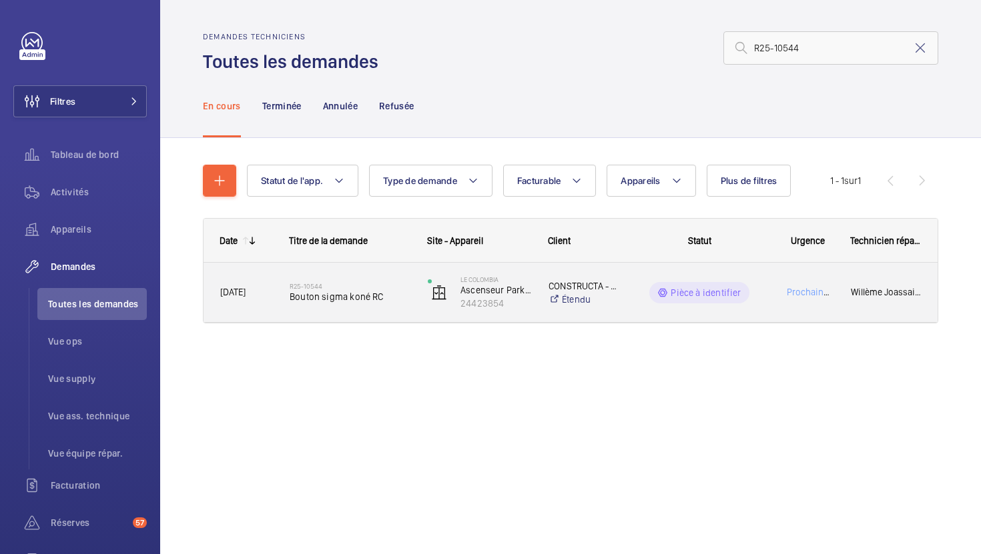
click at [402, 320] on div "R25-10544 Bouton sigma koné RC" at bounding box center [342, 293] width 137 height 60
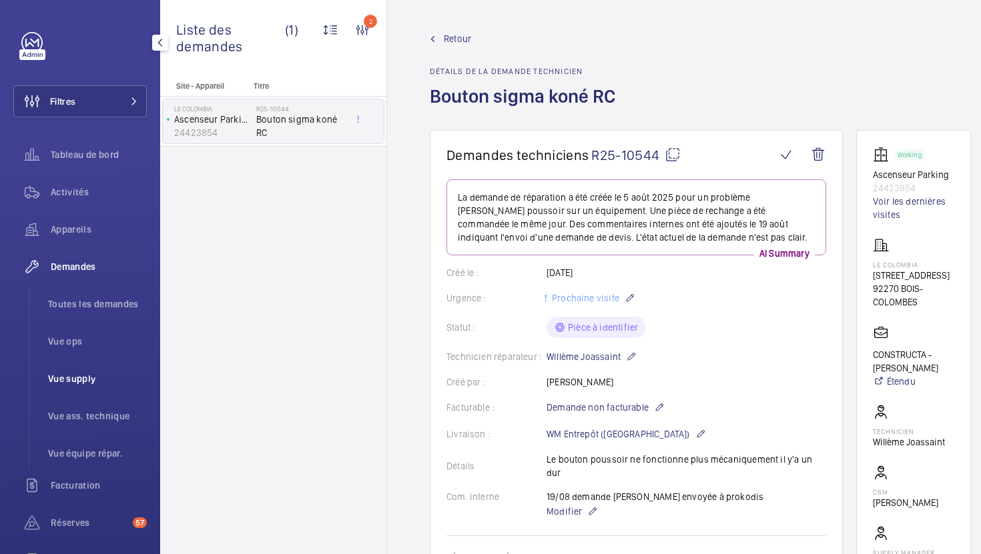
click at [81, 379] on span "Vue supply" at bounding box center [97, 378] width 99 height 13
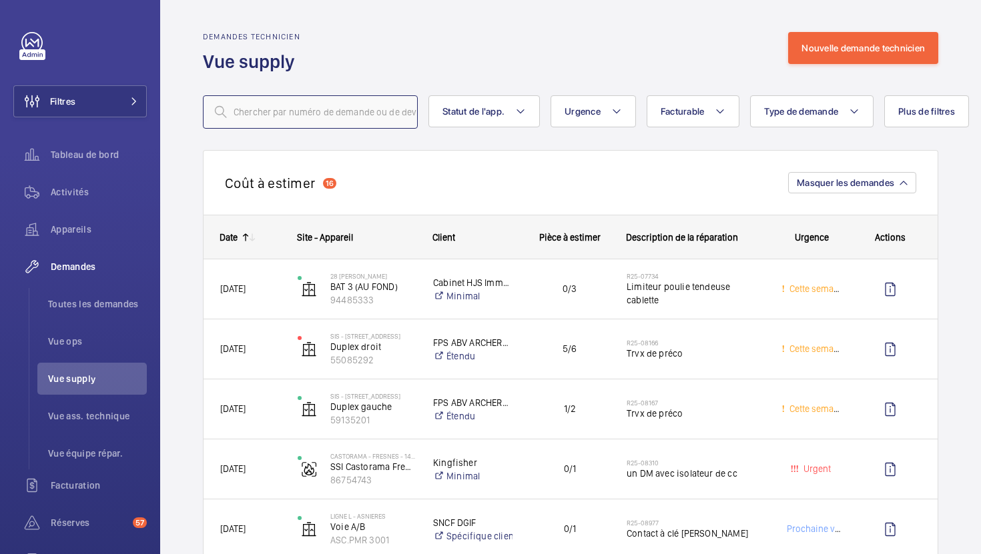
click at [371, 124] on input "text" at bounding box center [310, 111] width 215 height 33
paste input "R25-10040"
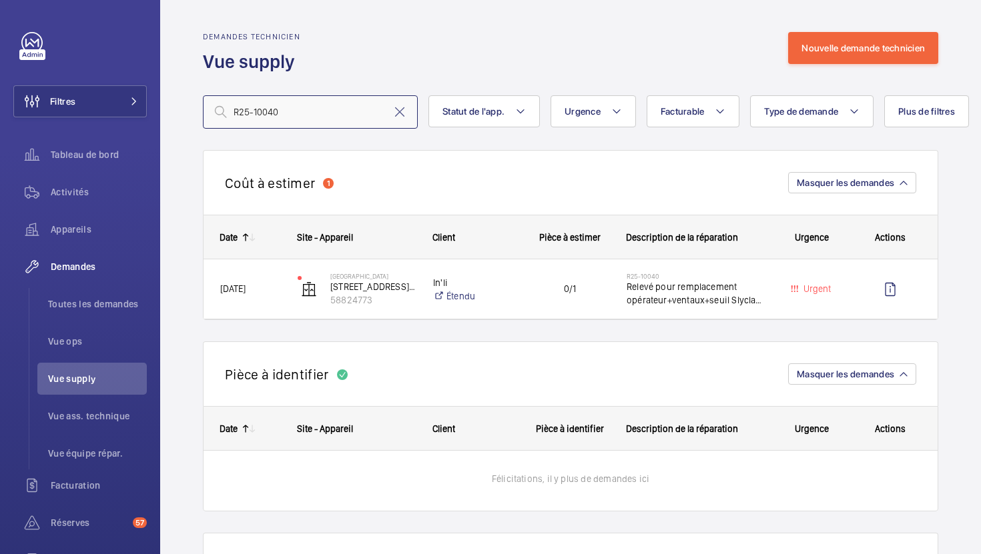
type input "R25-10040"
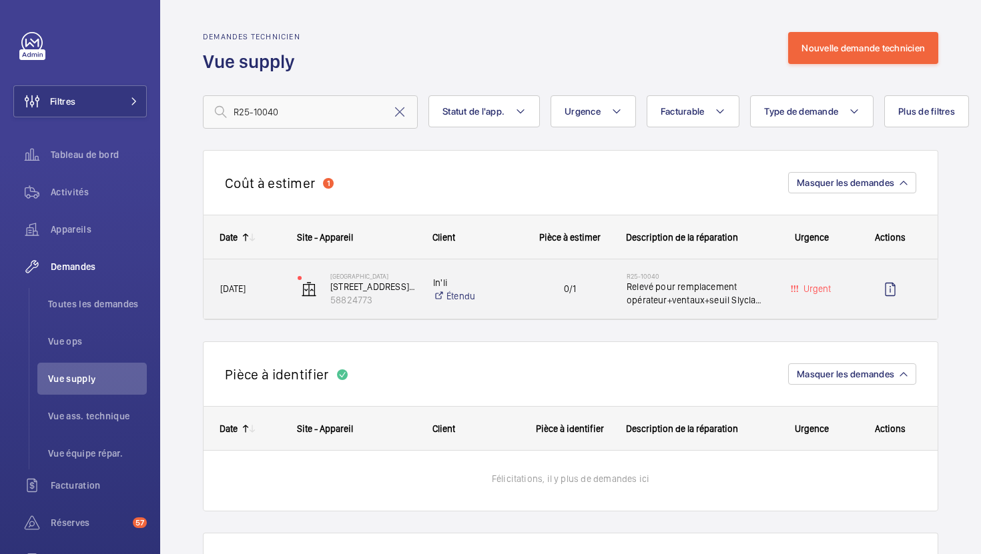
click at [512, 284] on p "In'li" at bounding box center [472, 282] width 79 height 13
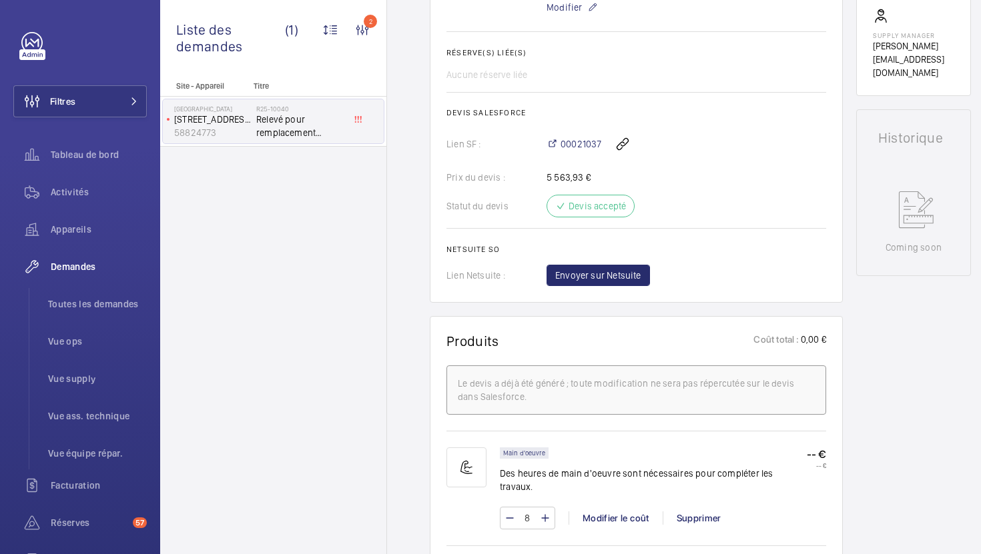
scroll to position [574, 0]
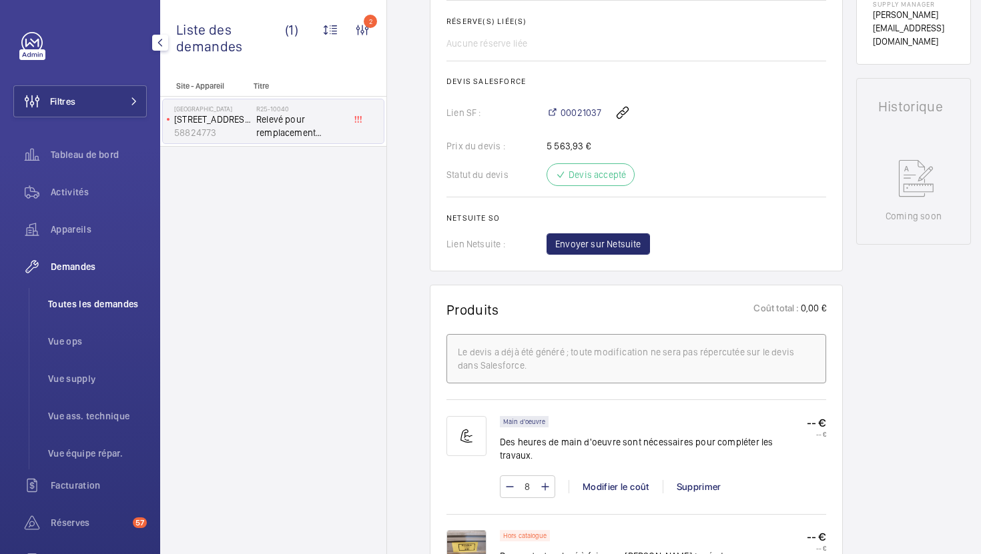
click at [115, 312] on li "Toutes les demandes" at bounding box center [91, 304] width 109 height 32
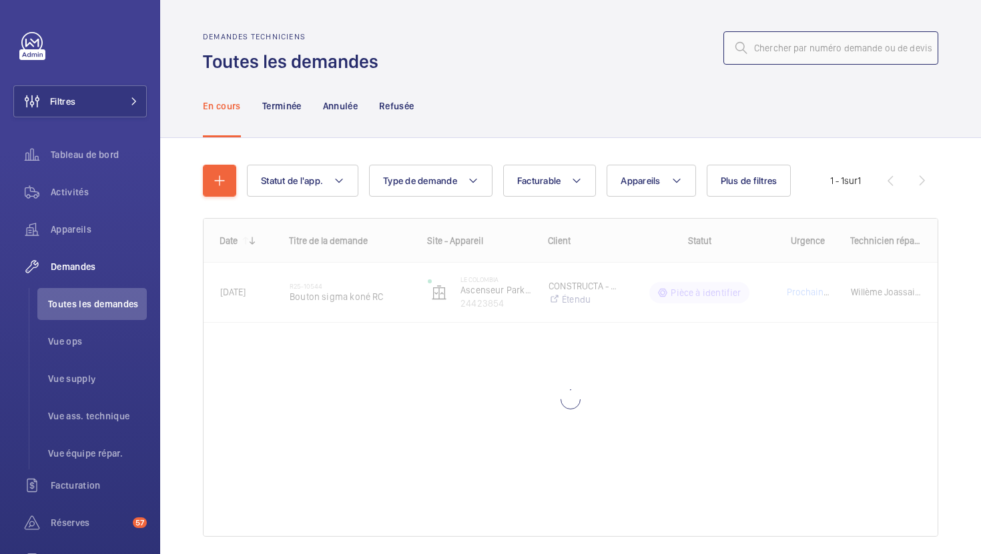
click at [800, 55] on input "text" at bounding box center [830, 47] width 215 height 33
paste input "R25-10688"
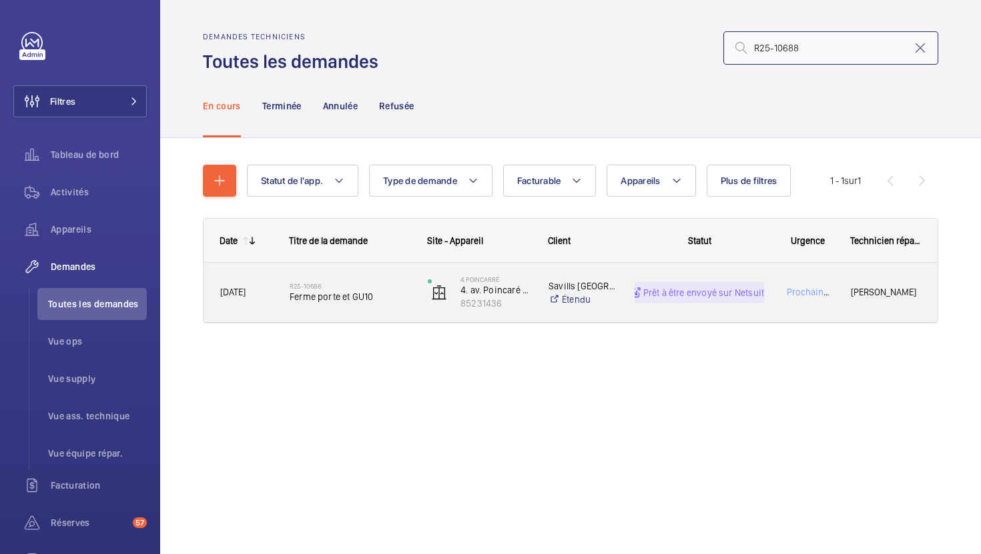
type input "R25-10688"
click at [395, 307] on div "R25-10688 Ferme porte et GU10" at bounding box center [350, 293] width 121 height 39
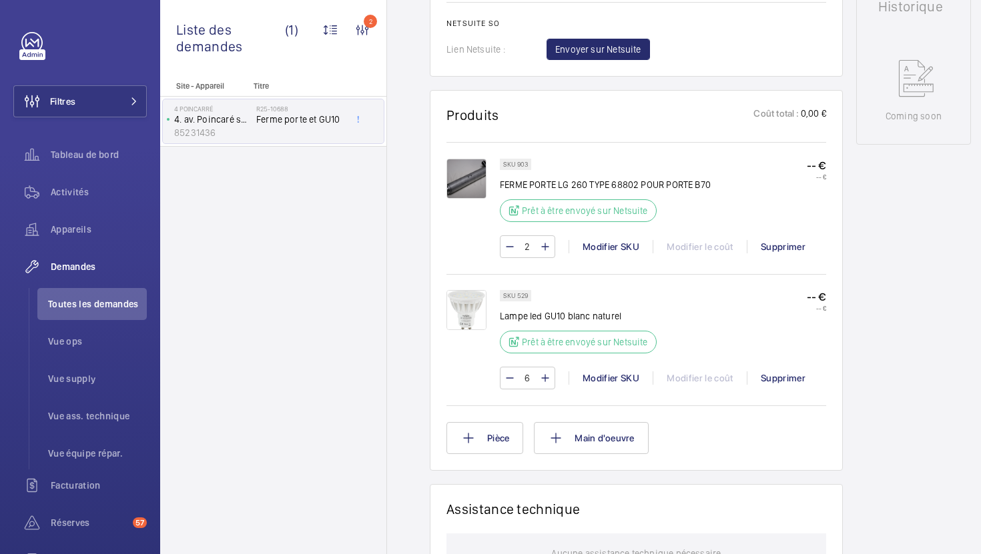
scroll to position [675, 0]
